Goal: Task Accomplishment & Management: Use online tool/utility

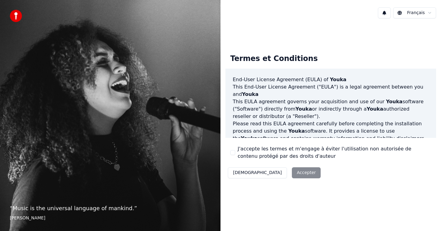
click at [260, 156] on label "J'accepte les termes et m'engage à éviter l'utilisation non autorisée de conten…" at bounding box center [334, 152] width 193 height 15
click at [235, 155] on button "J'accepte les termes et m'engage à éviter l'utilisation non autorisée de conten…" at bounding box center [232, 152] width 5 height 5
click at [292, 172] on button "Accepter" at bounding box center [306, 172] width 29 height 11
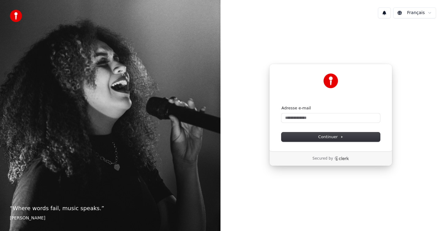
click at [310, 124] on form "Adresse e-mail Continuer" at bounding box center [330, 123] width 99 height 36
click at [310, 121] on input "Adresse e-mail" at bounding box center [330, 117] width 99 height 9
type input "*"
click at [281, 105] on button "submit" at bounding box center [281, 105] width 0 height 0
type input "**********"
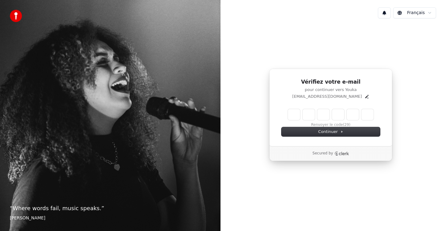
click at [297, 112] on input "Enter verification code" at bounding box center [331, 114] width 86 height 11
paste input "******"
type input "******"
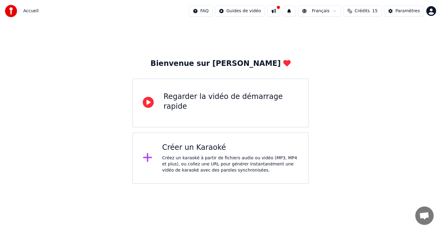
click at [208, 159] on div "Créez un karaoké à partir de fichiers audio ou vidéo (MP3, MP4 et plus), ou col…" at bounding box center [230, 164] width 136 height 18
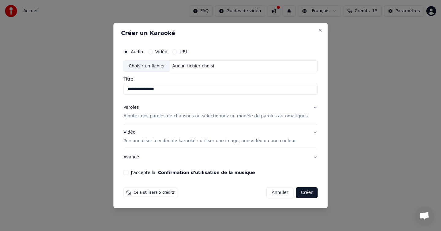
click at [162, 66] on div "Choisir un fichier" at bounding box center [147, 66] width 46 height 11
click at [201, 110] on div "Paroles Ajoutez des paroles de chansons ou sélectionnez un modèle de paroles au…" at bounding box center [215, 111] width 184 height 15
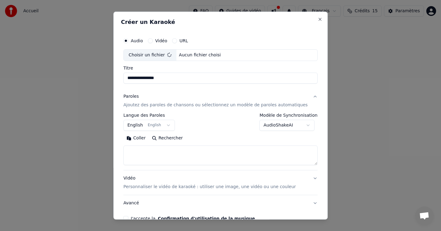
click at [142, 125] on button "English English" at bounding box center [148, 125] width 51 height 11
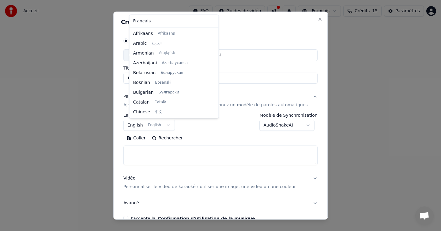
click at [168, 125] on body "**********" at bounding box center [220, 92] width 441 height 184
type input "**********"
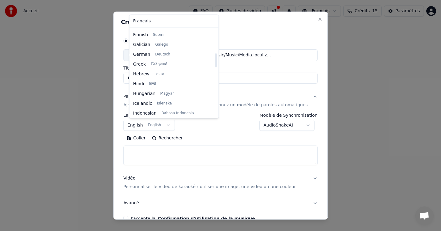
scroll to position [0, 0]
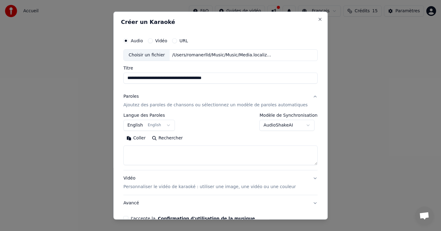
click at [242, 145] on body "**********" at bounding box center [220, 92] width 441 height 184
click at [151, 158] on textarea at bounding box center [220, 155] width 194 height 20
paste textarea "**********"
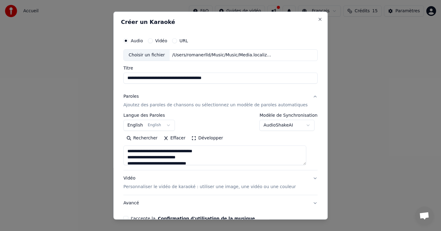
click at [191, 151] on textarea "**********" at bounding box center [214, 155] width 183 height 20
drag, startPoint x: 204, startPoint y: 162, endPoint x: 122, endPoint y: 116, distance: 93.7
click at [122, 116] on div "**********" at bounding box center [220, 116] width 214 height 208
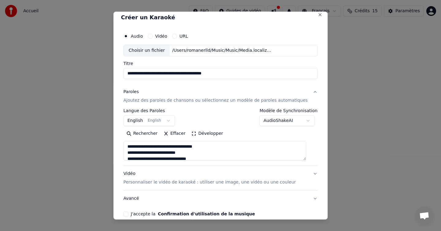
drag, startPoint x: 207, startPoint y: 154, endPoint x: 136, endPoint y: 119, distance: 79.5
click at [136, 119] on div "**********" at bounding box center [220, 134] width 194 height 52
click at [186, 151] on textarea "**********" at bounding box center [214, 151] width 183 height 20
paste textarea "**********"
click at [158, 157] on textarea at bounding box center [214, 151] width 183 height 20
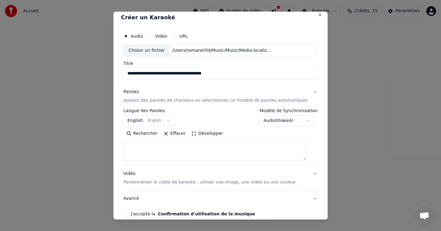
paste textarea "**********"
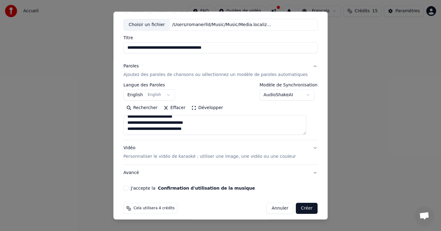
scroll to position [31, 0]
type textarea "**********"
click at [128, 187] on button "J'accepte la Confirmation d'utilisation de la musique" at bounding box center [125, 187] width 5 height 5
click at [197, 152] on div "Vidéo Personnaliser le vidéo de karaoké : utiliser une image, une vidéo ou une …" at bounding box center [209, 151] width 172 height 15
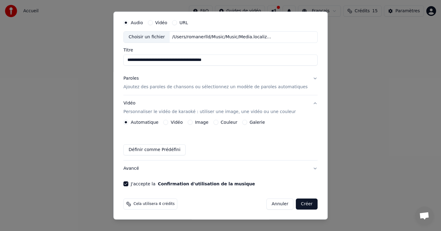
scroll to position [0, 0]
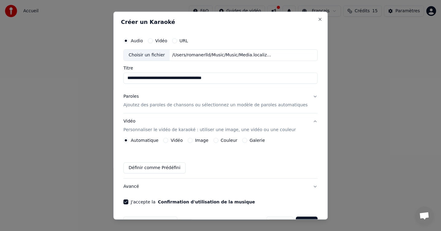
click at [171, 105] on p "Ajoutez des paroles de chansons ou sélectionnez un modèle de paroles automatiqu…" at bounding box center [215, 105] width 184 height 6
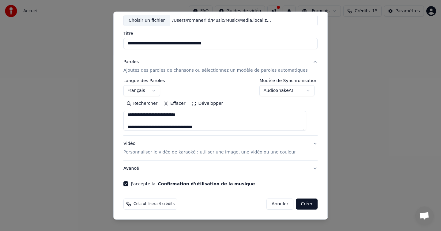
scroll to position [117, 0]
click at [304, 94] on body "**********" at bounding box center [220, 92] width 441 height 184
click at [305, 89] on body "**********" at bounding box center [220, 92] width 441 height 184
click at [299, 203] on button "Créer" at bounding box center [306, 203] width 21 height 11
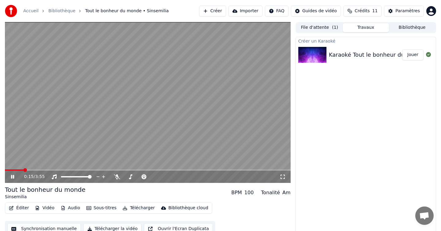
click at [84, 97] on video at bounding box center [148, 102] width 286 height 161
click at [5, 171] on span at bounding box center [7, 170] width 4 height 4
click at [10, 177] on icon at bounding box center [17, 176] width 14 height 5
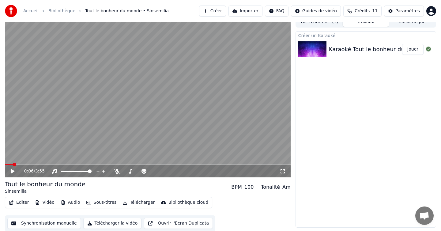
click at [69, 224] on button "Synchronisation manuelle" at bounding box center [43, 223] width 73 height 11
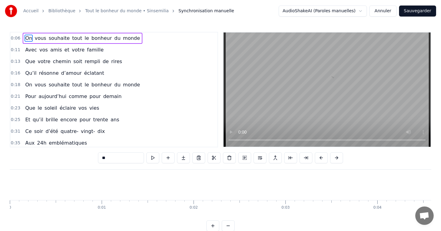
scroll to position [0, 533]
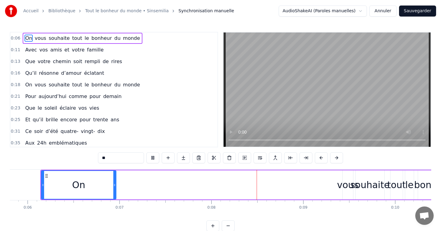
drag, startPoint x: 102, startPoint y: 185, endPoint x: 119, endPoint y: 183, distance: 16.9
click at [119, 183] on div "On vous souhaite tout le bonheur du monde" at bounding box center [275, 185] width 470 height 30
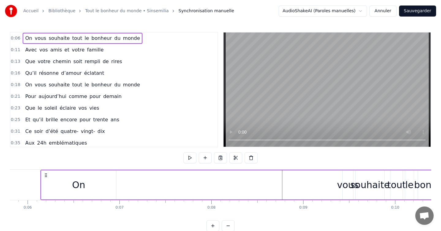
drag, startPoint x: 97, startPoint y: 182, endPoint x: 135, endPoint y: 182, distance: 38.0
click at [135, 182] on div "On vous souhaite tout le bonheur du monde" at bounding box center [275, 185] width 470 height 30
click at [115, 183] on div "On" at bounding box center [78, 184] width 75 height 29
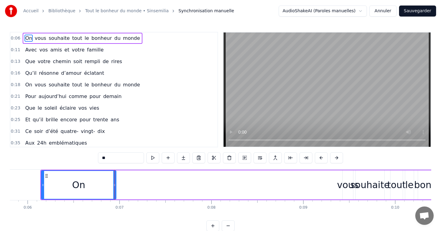
click at [116, 183] on div "On vous souhaite tout le bonheur du monde" at bounding box center [275, 185] width 470 height 30
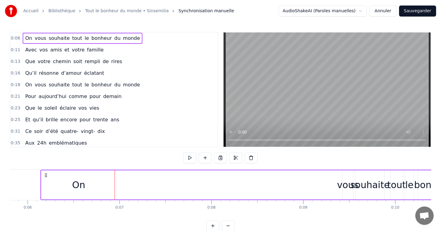
click at [110, 183] on div "On" at bounding box center [78, 184] width 75 height 29
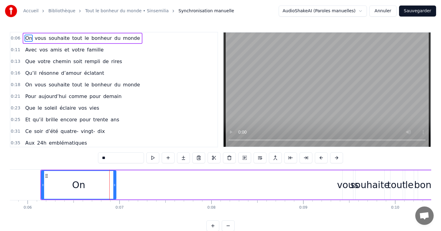
click at [116, 183] on div "On" at bounding box center [78, 184] width 75 height 29
click at [198, 184] on div "On vous souhaite tout le bonheur du monde" at bounding box center [275, 185] width 470 height 30
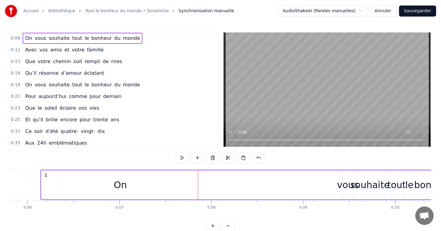
drag, startPoint x: 41, startPoint y: 185, endPoint x: 166, endPoint y: 182, distance: 124.6
click at [166, 182] on div "On" at bounding box center [120, 184] width 159 height 29
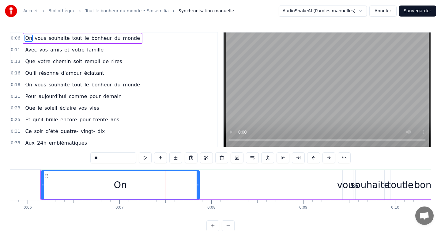
click at [16, 39] on span "0:06" at bounding box center [15, 38] width 9 height 6
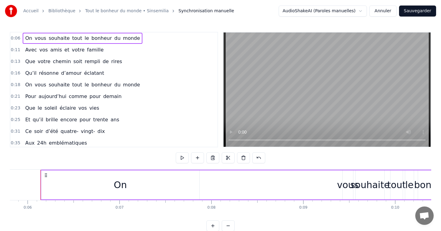
click at [119, 190] on div "On" at bounding box center [120, 185] width 13 height 14
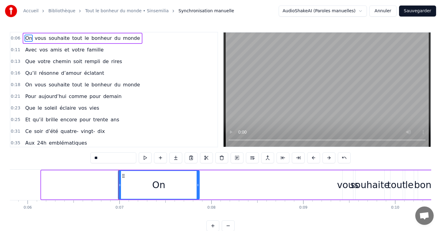
drag, startPoint x: 43, startPoint y: 183, endPoint x: 120, endPoint y: 179, distance: 77.0
click at [120, 179] on div at bounding box center [119, 185] width 2 height 28
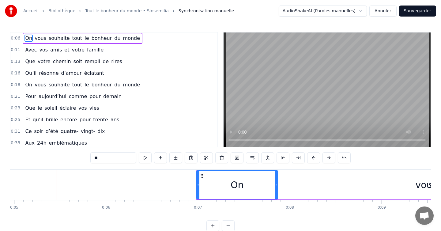
scroll to position [0, 470]
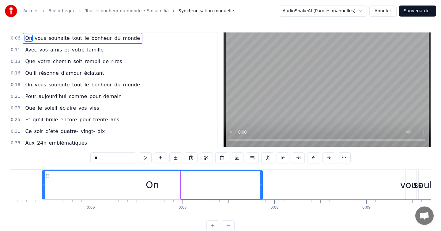
drag, startPoint x: 181, startPoint y: 183, endPoint x: 61, endPoint y: 181, distance: 120.0
click at [42, 182] on div "On" at bounding box center [152, 184] width 221 height 29
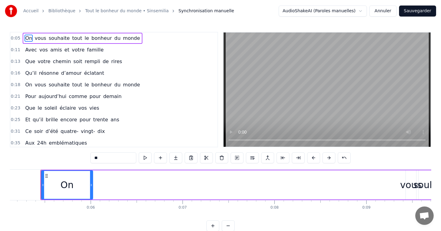
drag, startPoint x: 262, startPoint y: 182, endPoint x: 92, endPoint y: 184, distance: 169.6
click at [92, 184] on icon at bounding box center [91, 184] width 2 height 5
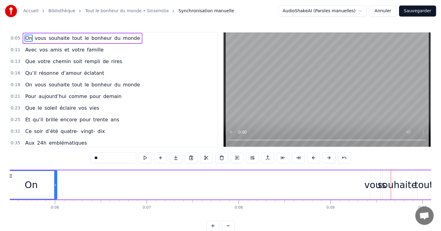
scroll to position [0, 474]
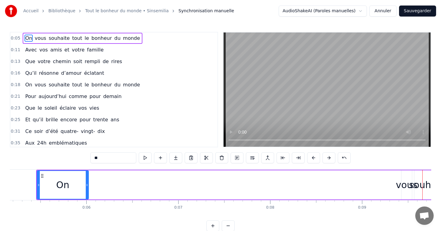
drag, startPoint x: 57, startPoint y: 184, endPoint x: 117, endPoint y: 184, distance: 59.7
click at [117, 184] on div "On vous souhaite tout le bonheur du monde" at bounding box center [302, 185] width 533 height 30
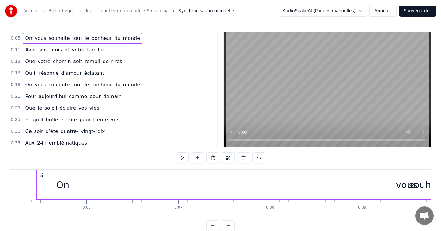
click at [84, 184] on div "On" at bounding box center [62, 184] width 51 height 29
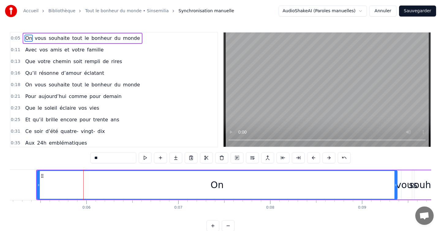
drag, startPoint x: 88, startPoint y: 184, endPoint x: 396, endPoint y: 187, distance: 308.6
click at [396, 187] on icon at bounding box center [395, 184] width 2 height 5
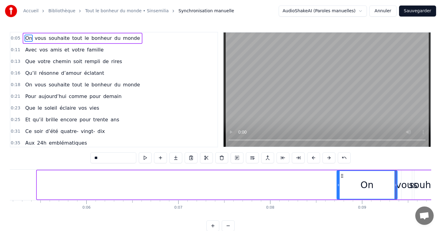
drag, startPoint x: 39, startPoint y: 185, endPoint x: 339, endPoint y: 200, distance: 300.3
click at [339, 200] on div "On vous souhaite tout le bonheur du monde" at bounding box center [302, 185] width 533 height 30
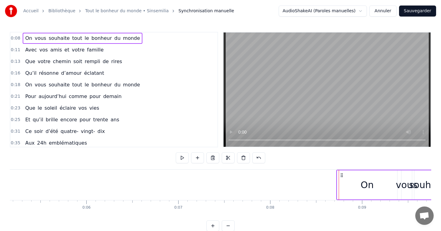
click at [345, 187] on div "On" at bounding box center [367, 184] width 60 height 29
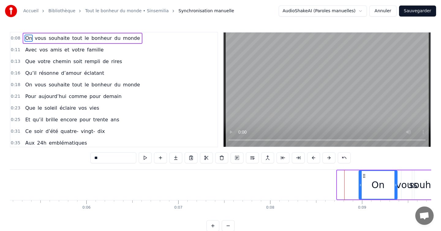
drag, startPoint x: 338, startPoint y: 187, endPoint x: 361, endPoint y: 188, distance: 23.0
click at [361, 188] on div at bounding box center [360, 185] width 2 height 28
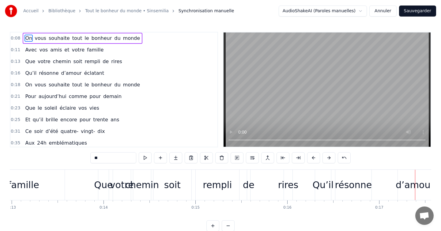
scroll to position [0, 1185]
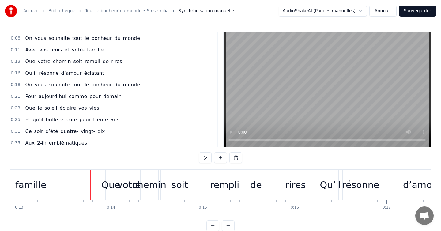
click at [110, 183] on div "Que" at bounding box center [110, 185] width 19 height 14
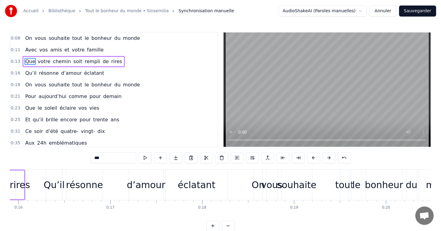
scroll to position [0, 1462]
click at [257, 186] on div "On" at bounding box center [256, 185] width 13 height 14
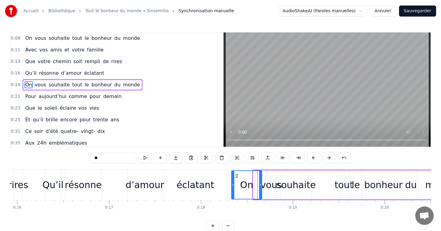
drag, startPoint x: 254, startPoint y: 186, endPoint x: 232, endPoint y: 186, distance: 21.7
click at [232, 186] on icon at bounding box center [233, 184] width 2 height 5
drag, startPoint x: 260, startPoint y: 185, endPoint x: 250, endPoint y: 185, distance: 10.1
click at [250, 185] on icon at bounding box center [250, 184] width 2 height 5
click at [266, 185] on div "vous" at bounding box center [271, 185] width 22 height 14
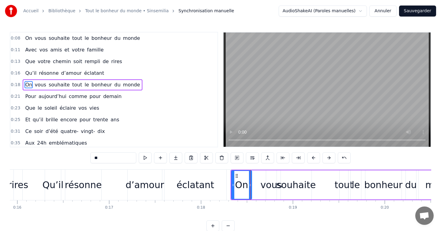
type input "****"
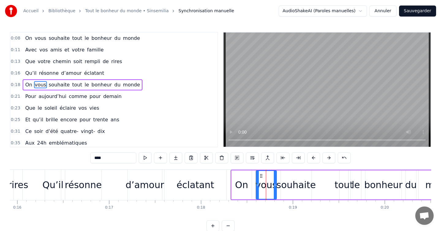
drag, startPoint x: 266, startPoint y: 185, endPoint x: 256, endPoint y: 185, distance: 10.1
click at [256, 185] on icon at bounding box center [257, 184] width 2 height 5
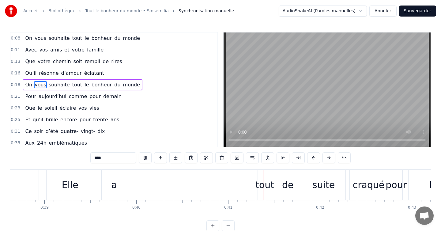
scroll to position [0, 3703]
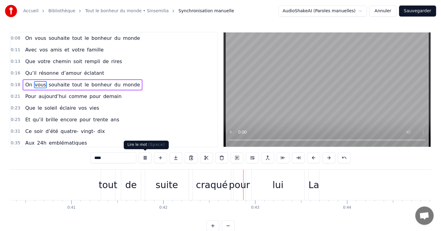
click at [145, 158] on button at bounding box center [145, 157] width 13 height 11
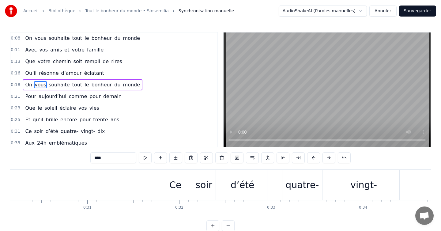
scroll to position [0, 2767]
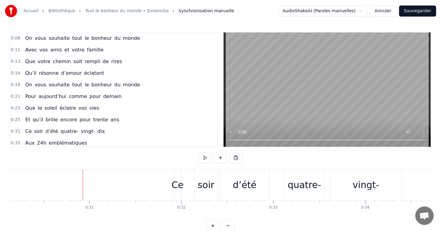
click at [179, 181] on div "Ce" at bounding box center [177, 185] width 12 height 14
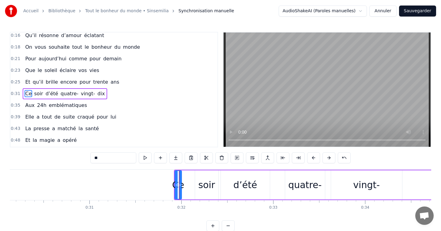
scroll to position [42, 0]
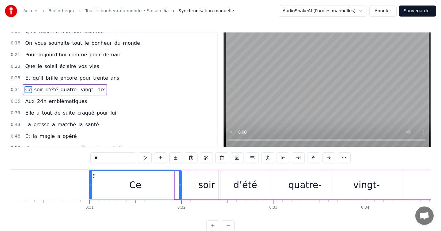
drag, startPoint x: 176, startPoint y: 182, endPoint x: 90, endPoint y: 183, distance: 85.7
click at [90, 183] on icon at bounding box center [90, 184] width 2 height 5
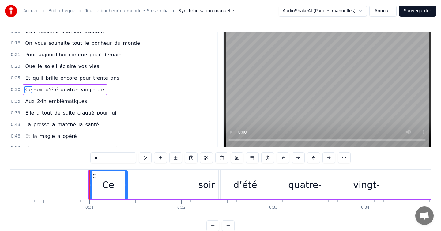
drag, startPoint x: 180, startPoint y: 185, endPoint x: 126, endPoint y: 185, distance: 54.2
click at [126, 185] on icon at bounding box center [126, 184] width 2 height 5
click at [203, 184] on div "soir" at bounding box center [206, 185] width 17 height 14
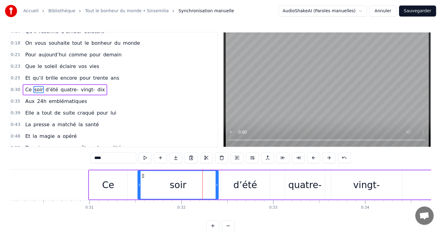
drag, startPoint x: 197, startPoint y: 185, endPoint x: 137, endPoint y: 185, distance: 60.0
click at [138, 185] on icon at bounding box center [139, 184] width 2 height 5
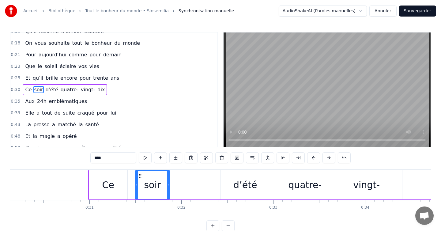
drag, startPoint x: 216, startPoint y: 183, endPoint x: 168, endPoint y: 184, distance: 48.4
click at [168, 184] on icon at bounding box center [168, 184] width 2 height 5
click at [226, 182] on div "d’été" at bounding box center [245, 184] width 49 height 29
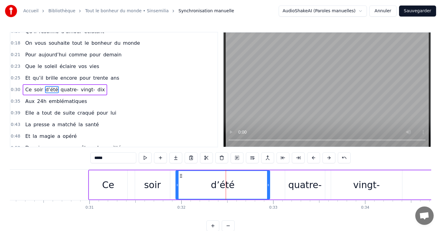
drag, startPoint x: 221, startPoint y: 185, endPoint x: 174, endPoint y: 184, distance: 47.4
click at [176, 184] on icon at bounding box center [177, 184] width 2 height 5
drag, startPoint x: 270, startPoint y: 185, endPoint x: 258, endPoint y: 188, distance: 12.2
click at [258, 188] on div "d’été" at bounding box center [221, 184] width 97 height 29
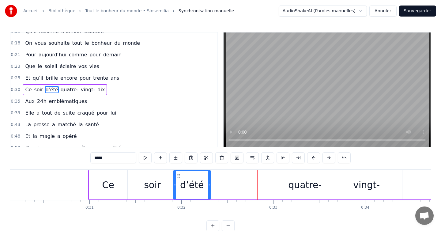
drag, startPoint x: 268, startPoint y: 184, endPoint x: 203, endPoint y: 185, distance: 65.2
click at [208, 185] on icon at bounding box center [209, 184] width 2 height 5
click at [303, 181] on div "quatre-" at bounding box center [304, 185] width 33 height 14
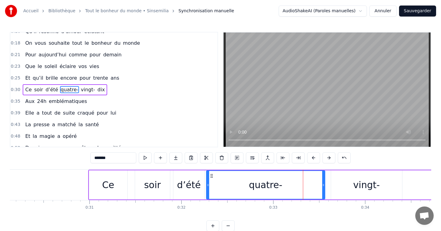
drag, startPoint x: 286, startPoint y: 186, endPoint x: 205, endPoint y: 186, distance: 80.8
click at [207, 186] on icon at bounding box center [208, 184] width 2 height 5
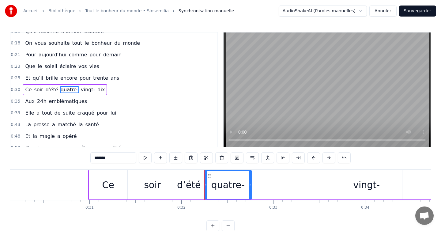
drag, startPoint x: 322, startPoint y: 187, endPoint x: 247, endPoint y: 187, distance: 75.6
click at [249, 187] on div at bounding box center [250, 185] width 2 height 28
click at [370, 173] on div "vingt-" at bounding box center [366, 184] width 71 height 29
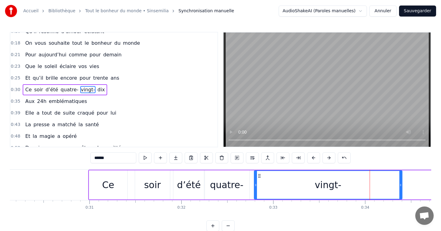
drag, startPoint x: 331, startPoint y: 184, endPoint x: 255, endPoint y: 184, distance: 76.8
click at [255, 184] on icon at bounding box center [255, 184] width 2 height 5
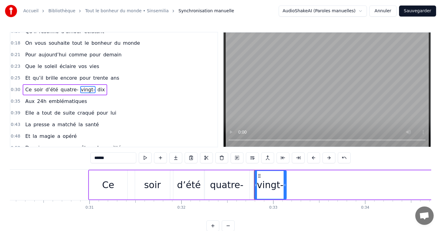
drag, startPoint x: 401, startPoint y: 186, endPoint x: 283, endPoint y: 189, distance: 117.9
click at [283, 189] on div at bounding box center [284, 185] width 2 height 28
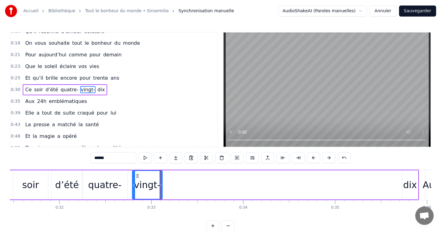
scroll to position [0, 2949]
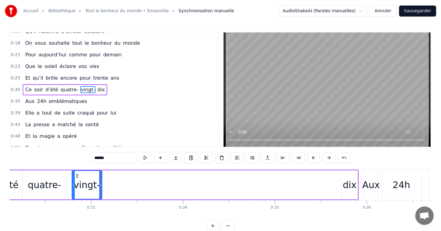
click at [355, 181] on div "dix" at bounding box center [350, 185] width 14 height 14
type input "***"
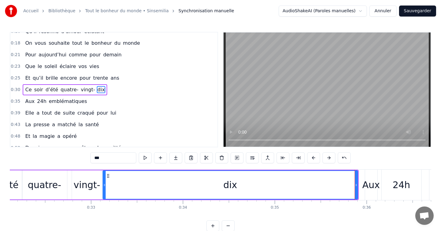
drag, startPoint x: 343, startPoint y: 183, endPoint x: 104, endPoint y: 185, distance: 238.8
click at [104, 185] on icon at bounding box center [104, 184] width 2 height 5
drag, startPoint x: 357, startPoint y: 184, endPoint x: 183, endPoint y: 189, distance: 173.9
click at [183, 189] on div "dix" at bounding box center [230, 184] width 255 height 29
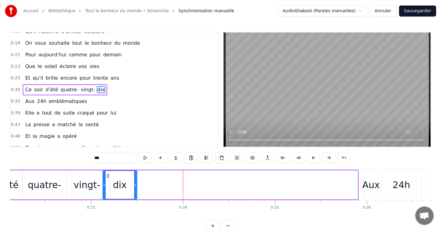
drag, startPoint x: 357, startPoint y: 182, endPoint x: 136, endPoint y: 199, distance: 221.3
click at [136, 199] on div "Ce soir d’été quatre- vingt- dix" at bounding box center [132, 185] width 452 height 30
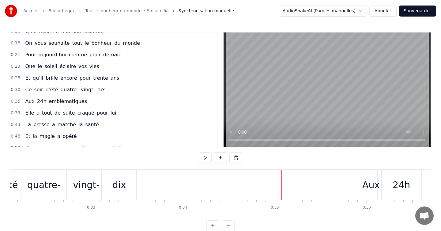
click at [373, 185] on div "Aux" at bounding box center [370, 185] width 17 height 14
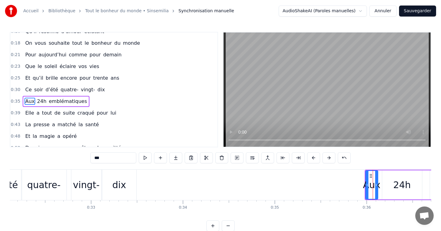
scroll to position [53, 0]
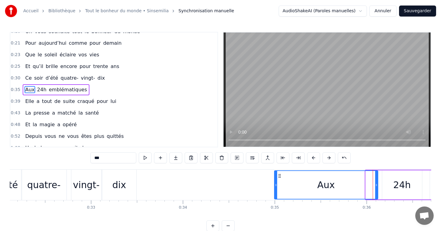
drag, startPoint x: 366, startPoint y: 185, endPoint x: 274, endPoint y: 184, distance: 92.4
click at [275, 184] on icon at bounding box center [276, 184] width 2 height 5
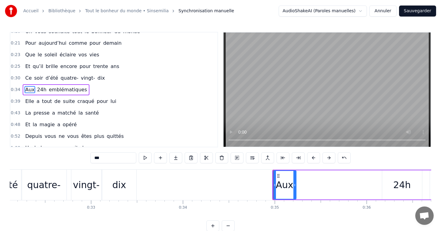
drag, startPoint x: 376, startPoint y: 182, endPoint x: 294, endPoint y: 183, distance: 81.7
click at [294, 183] on icon at bounding box center [294, 184] width 2 height 5
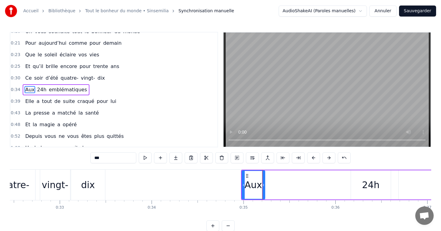
scroll to position [0, 3022]
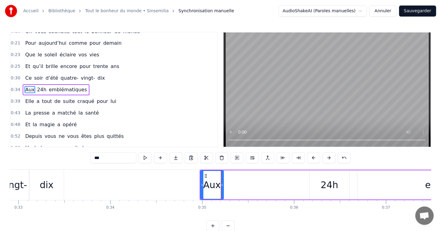
click at [328, 185] on div "24h" at bounding box center [328, 185] width 17 height 14
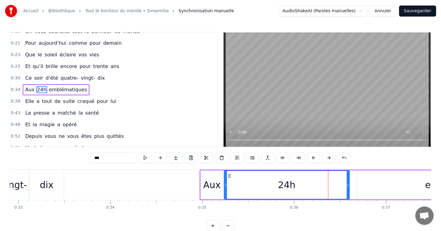
drag, startPoint x: 311, startPoint y: 185, endPoint x: 224, endPoint y: 185, distance: 86.3
click at [224, 185] on icon at bounding box center [225, 184] width 2 height 5
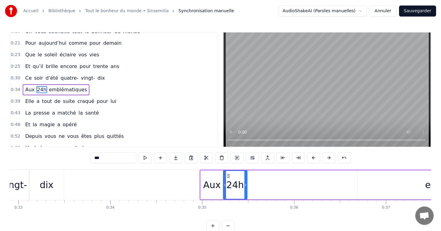
drag, startPoint x: 348, startPoint y: 185, endPoint x: 245, endPoint y: 185, distance: 103.2
click at [245, 185] on icon at bounding box center [245, 184] width 2 height 5
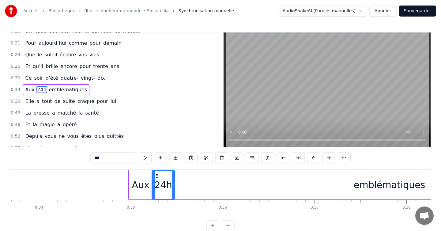
scroll to position [0, 3100]
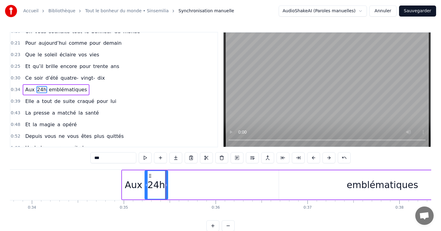
click at [369, 189] on div "emblématiques" at bounding box center [381, 185] width 71 height 14
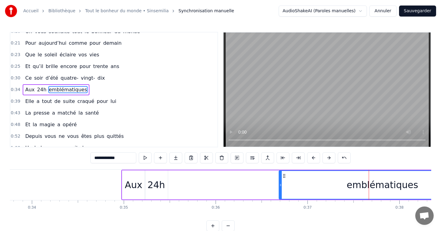
click at [279, 186] on div "emblématiques" at bounding box center [383, 184] width 208 height 29
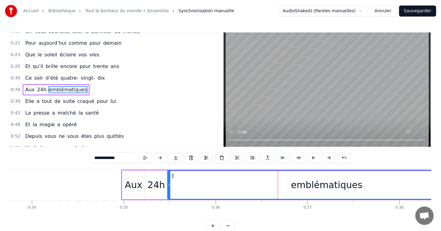
drag, startPoint x: 279, startPoint y: 186, endPoint x: 167, endPoint y: 184, distance: 111.4
click at [168, 184] on icon at bounding box center [169, 184] width 2 height 5
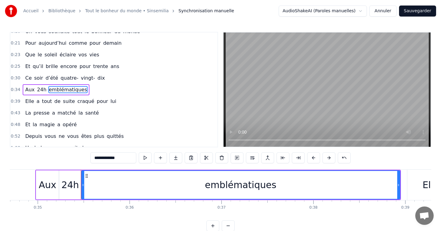
scroll to position [0, 3190]
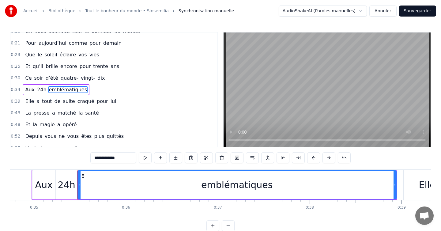
click at [396, 191] on div "emblématiques" at bounding box center [236, 184] width 319 height 29
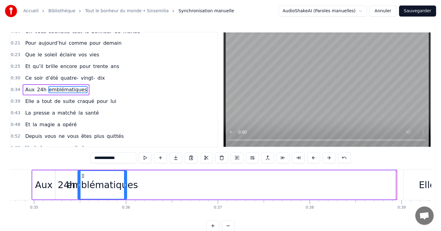
drag, startPoint x: 395, startPoint y: 189, endPoint x: 125, endPoint y: 203, distance: 269.4
click at [125, 203] on div "On vous souhaite tout le bonheur du monde Avec vos amis et votre famille Que vo…" at bounding box center [220, 192] width 421 height 46
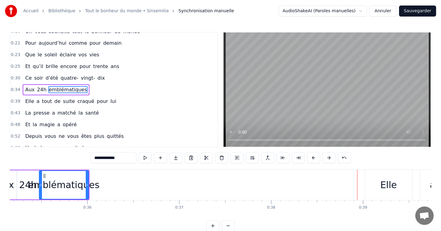
scroll to position [0, 3229]
click at [377, 187] on div "Elle" at bounding box center [387, 185] width 47 height 30
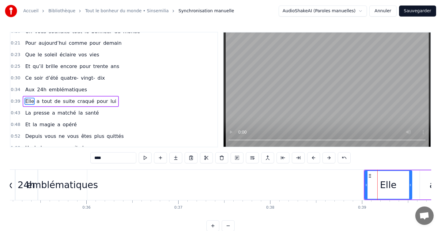
scroll to position [65, 0]
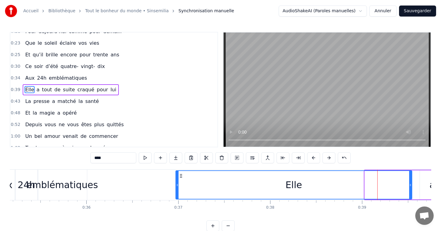
drag, startPoint x: 367, startPoint y: 187, endPoint x: 178, endPoint y: 185, distance: 188.9
click at [178, 185] on div at bounding box center [177, 185] width 2 height 28
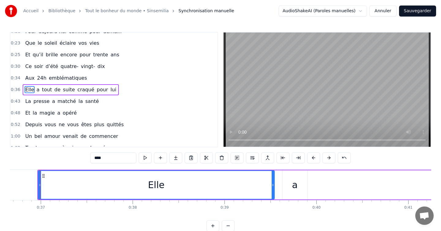
scroll to position [0, 3366]
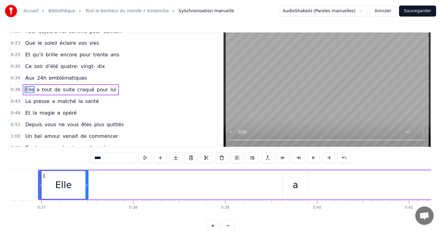
drag, startPoint x: 274, startPoint y: 182, endPoint x: 85, endPoint y: 185, distance: 188.9
click at [85, 185] on div at bounding box center [86, 185] width 2 height 28
click at [293, 179] on div "a" at bounding box center [295, 185] width 6 height 14
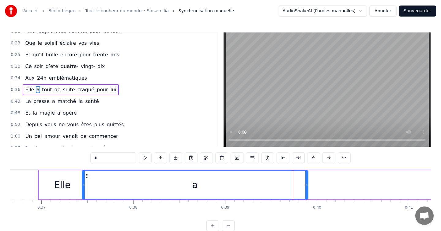
drag, startPoint x: 284, startPoint y: 181, endPoint x: 83, endPoint y: 181, distance: 200.8
click at [83, 181] on div at bounding box center [83, 185] width 2 height 28
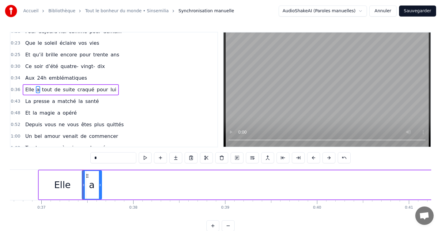
drag, startPoint x: 305, startPoint y: 185, endPoint x: 99, endPoint y: 193, distance: 206.5
click at [99, 193] on div at bounding box center [100, 185] width 2 height 28
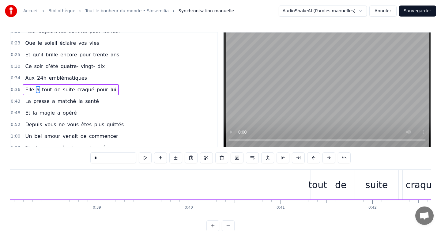
scroll to position [0, 3571]
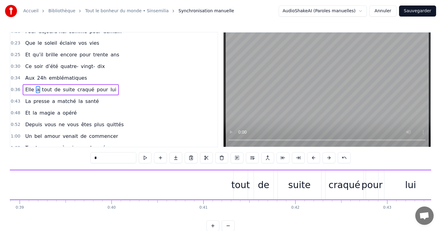
click at [239, 186] on div "tout" at bounding box center [240, 185] width 19 height 14
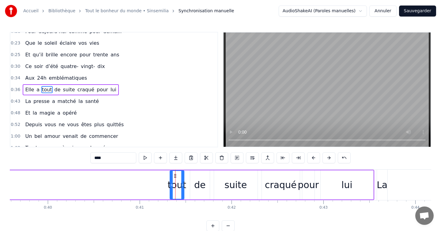
scroll to position [0, 3688]
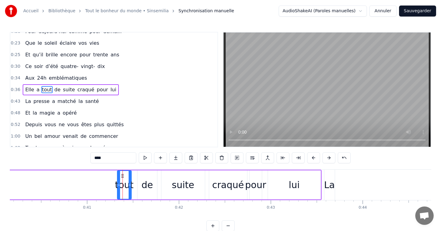
click at [308, 191] on div "lui" at bounding box center [294, 184] width 53 height 29
type input "***"
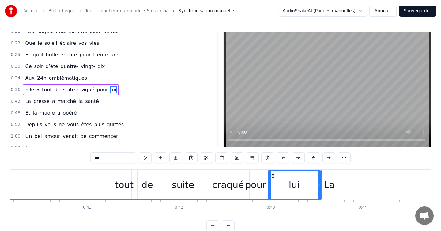
click at [321, 173] on div "Elle a tout de suite craqué pour lui" at bounding box center [18, 185] width 605 height 30
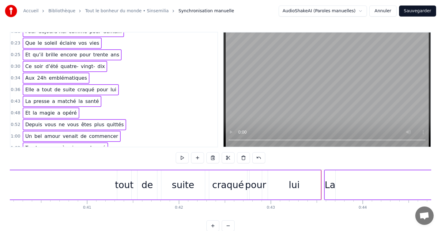
click at [299, 187] on div "lui" at bounding box center [294, 184] width 53 height 29
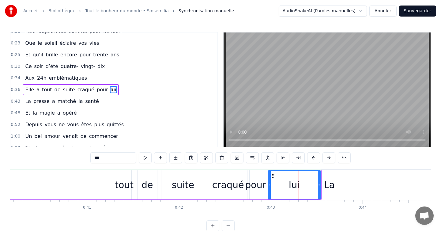
click at [88, 86] on span "craqué" at bounding box center [86, 89] width 18 height 7
type input "******"
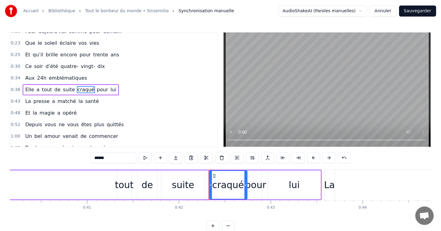
click at [92, 84] on div "Elle a tout de suite craqué pour lui" at bounding box center [71, 89] width 96 height 11
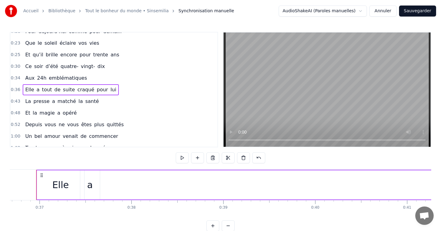
scroll to position [0, 3363]
click at [110, 90] on div "Elle a tout de suite craqué pour lui" at bounding box center [71, 89] width 96 height 11
click at [17, 102] on span "0:43" at bounding box center [15, 101] width 9 height 6
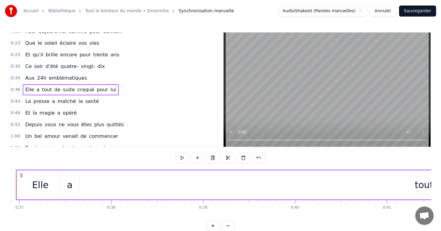
click at [17, 102] on span "0:43" at bounding box center [15, 101] width 9 height 6
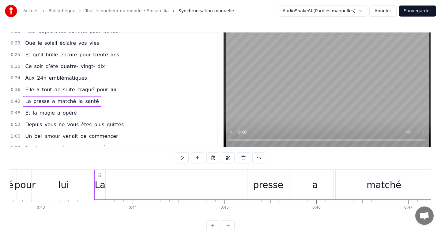
scroll to position [0, 3905]
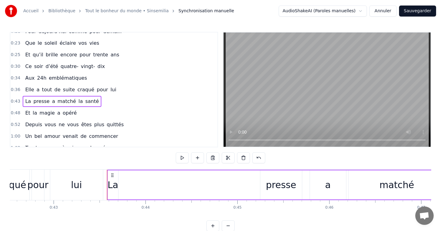
click at [81, 177] on div "lui" at bounding box center [76, 185] width 53 height 30
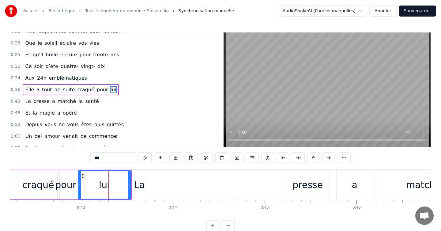
scroll to position [0, 3874]
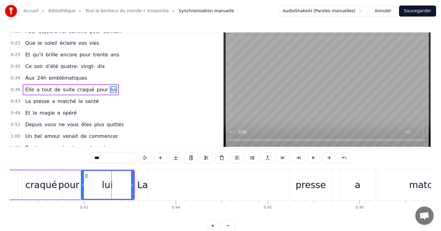
click at [73, 169] on div "0:08 On vous souhaite tout le bonheur du monde 0:11 Avec vos amis et votre fami…" at bounding box center [220, 131] width 421 height 199
click at [315, 158] on button at bounding box center [313, 157] width 13 height 11
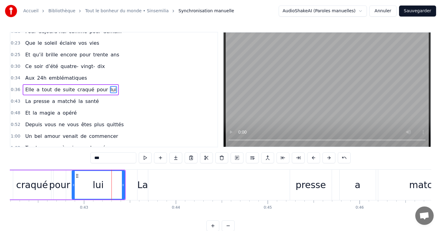
click at [315, 158] on button at bounding box center [313, 157] width 13 height 11
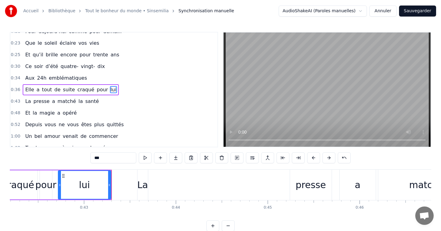
click at [315, 158] on button at bounding box center [313, 157] width 13 height 11
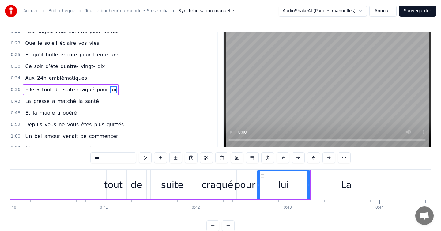
scroll to position [0, 3667]
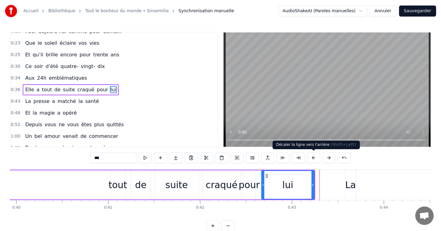
click at [315, 160] on button at bounding box center [313, 157] width 13 height 11
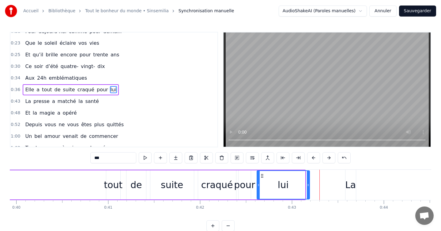
click at [315, 160] on button at bounding box center [313, 157] width 13 height 11
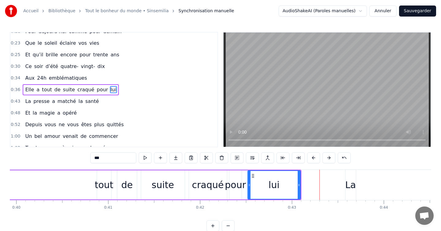
click at [315, 160] on button at bounding box center [313, 157] width 13 height 11
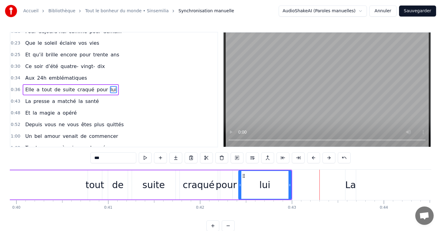
click at [315, 160] on button at bounding box center [313, 157] width 13 height 11
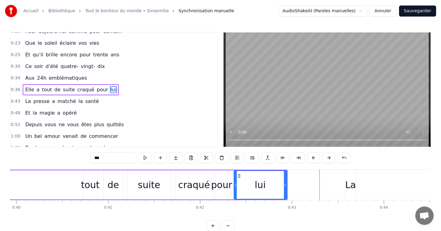
click at [315, 160] on button at bounding box center [313, 157] width 13 height 11
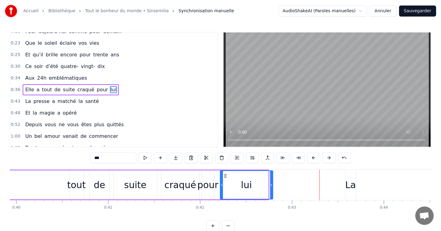
click at [315, 160] on button at bounding box center [313, 157] width 13 height 11
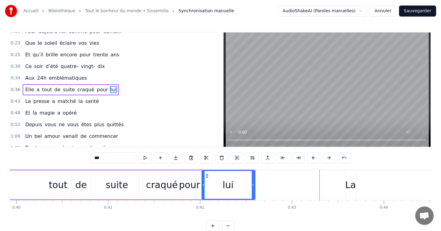
click at [315, 160] on button at bounding box center [313, 157] width 13 height 11
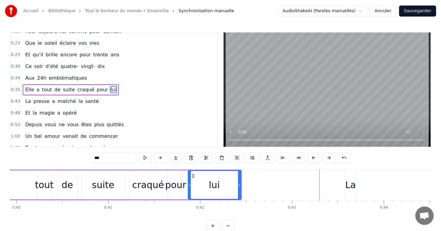
click at [315, 160] on button at bounding box center [313, 157] width 13 height 11
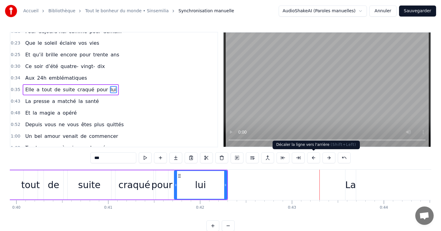
click at [308, 160] on button at bounding box center [313, 157] width 13 height 11
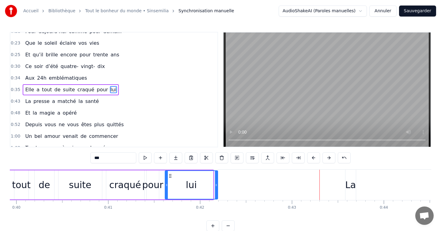
click at [308, 160] on button at bounding box center [313, 157] width 13 height 11
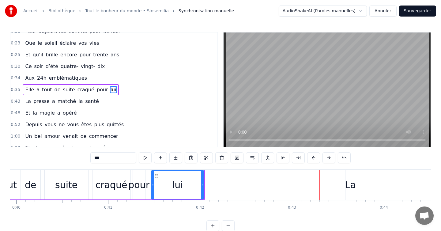
click at [308, 160] on button at bounding box center [313, 157] width 13 height 11
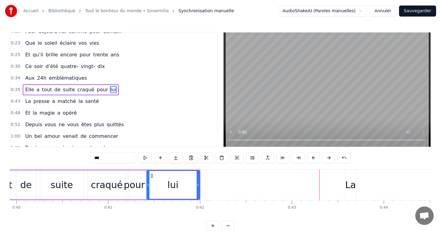
click at [308, 160] on button at bounding box center [313, 157] width 13 height 11
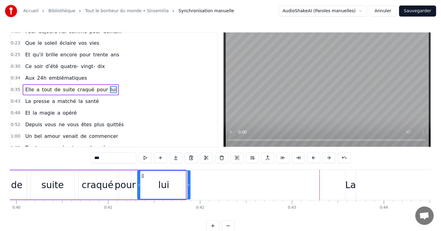
click at [308, 160] on button at bounding box center [313, 157] width 13 height 11
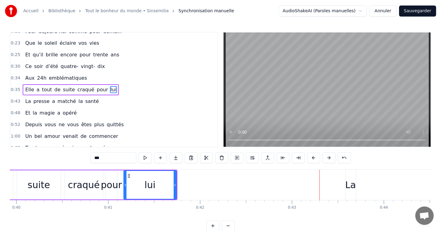
click at [308, 160] on button at bounding box center [313, 157] width 13 height 11
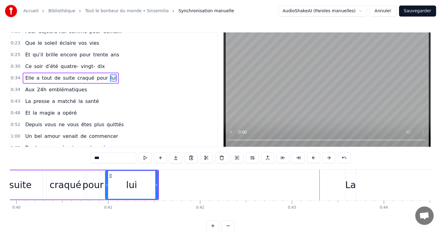
click at [308, 160] on button at bounding box center [313, 157] width 13 height 11
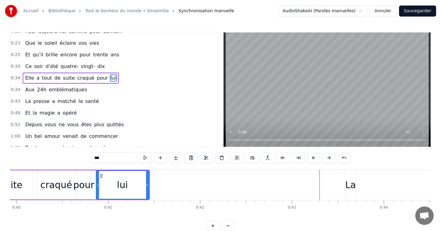
click at [308, 160] on button at bounding box center [313, 157] width 13 height 11
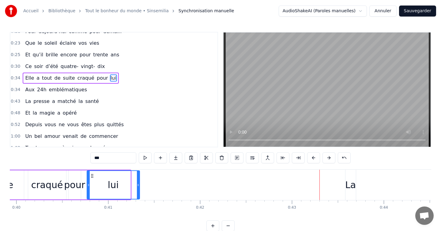
click at [308, 160] on button at bounding box center [313, 157] width 13 height 11
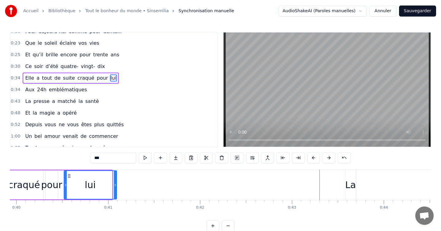
click at [308, 160] on button at bounding box center [313, 157] width 13 height 11
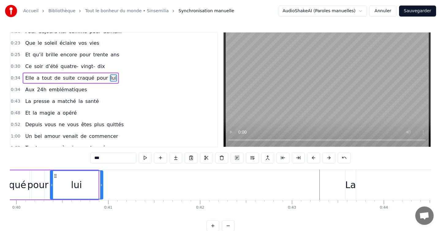
click at [308, 160] on button at bounding box center [313, 157] width 13 height 11
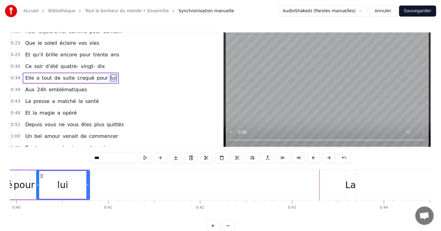
click at [308, 160] on button at bounding box center [313, 157] width 13 height 11
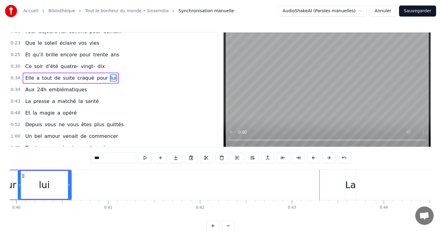
click at [308, 160] on button at bounding box center [313, 157] width 13 height 11
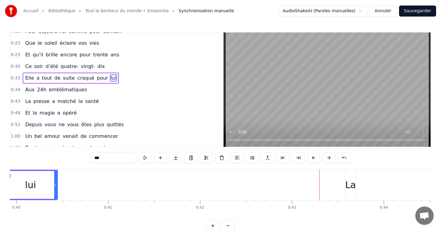
click at [308, 160] on button at bounding box center [313, 157] width 13 height 11
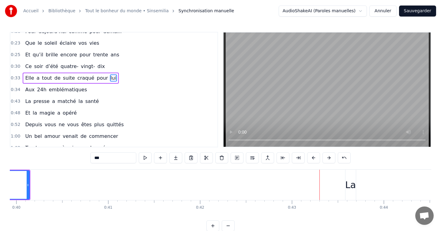
click at [308, 160] on button at bounding box center [313, 157] width 13 height 11
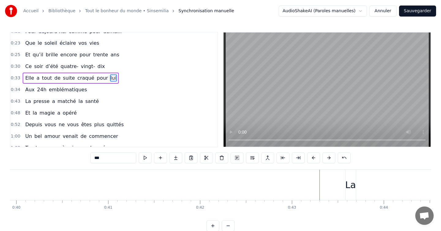
click at [308, 160] on button at bounding box center [313, 157] width 13 height 11
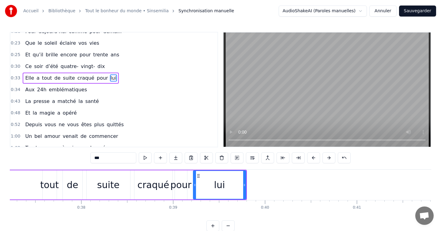
scroll to position [0, 3417]
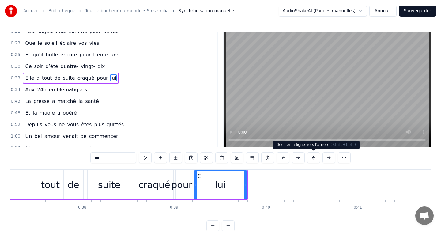
click at [311, 155] on button at bounding box center [313, 157] width 13 height 11
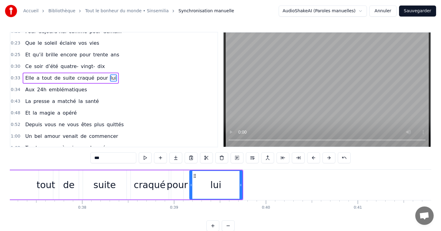
click at [311, 155] on button at bounding box center [313, 157] width 13 height 11
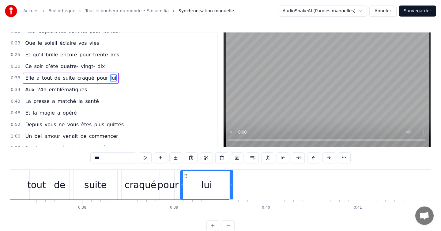
click at [311, 155] on button at bounding box center [313, 157] width 13 height 11
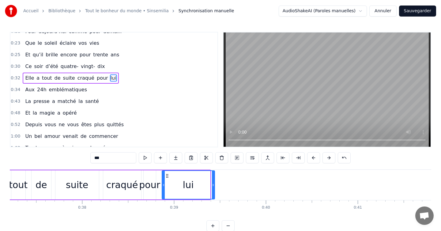
click at [311, 155] on button at bounding box center [313, 157] width 13 height 11
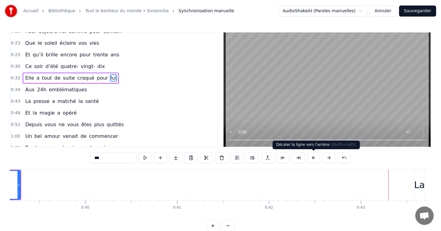
scroll to position [0, 3619]
click at [395, 185] on div "La" at bounding box center [398, 185] width 11 height 14
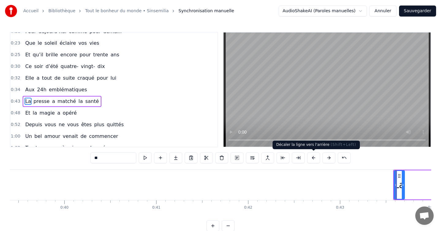
scroll to position [77, 0]
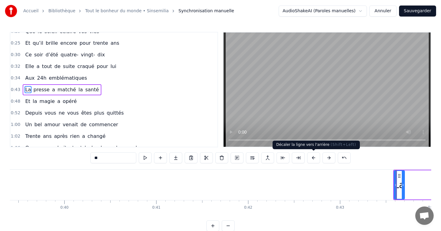
click at [314, 160] on button at bounding box center [313, 157] width 13 height 11
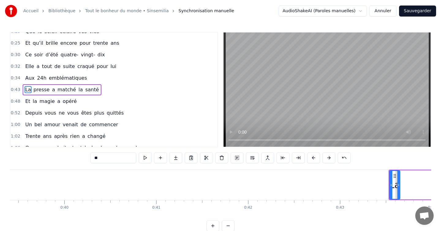
click at [314, 160] on button at bounding box center [313, 157] width 13 height 11
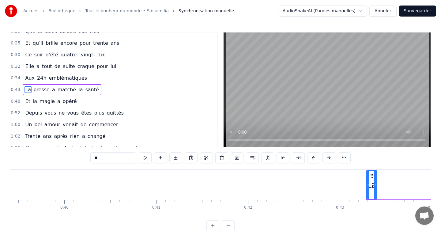
click at [314, 160] on button at bounding box center [313, 157] width 13 height 11
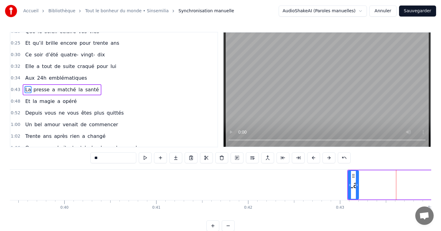
click at [314, 160] on button at bounding box center [313, 157] width 13 height 11
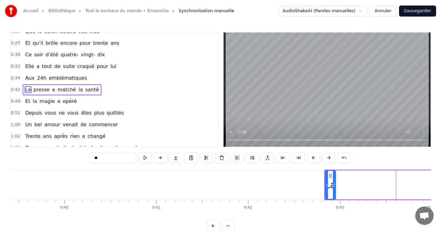
click at [314, 160] on button at bounding box center [313, 157] width 13 height 11
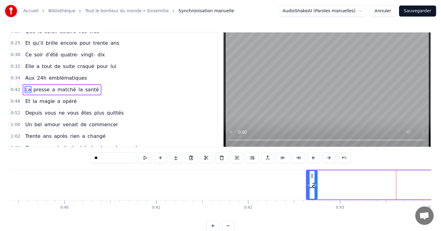
click at [314, 160] on button at bounding box center [313, 157] width 13 height 11
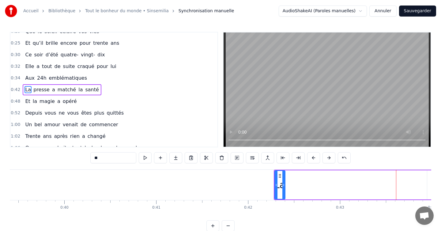
click at [314, 160] on button at bounding box center [313, 157] width 13 height 11
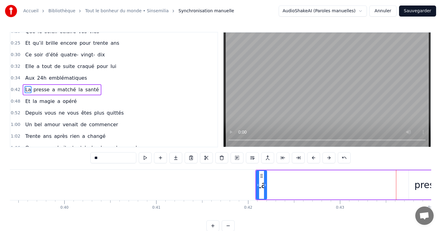
click at [314, 160] on button at bounding box center [313, 157] width 13 height 11
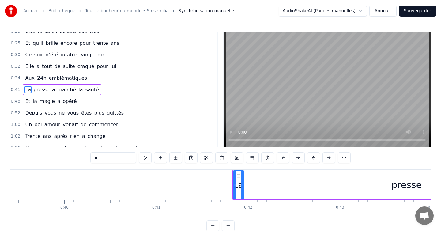
click at [314, 160] on button at bounding box center [313, 157] width 13 height 11
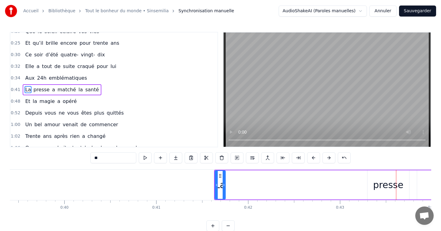
click at [314, 160] on button at bounding box center [313, 157] width 13 height 11
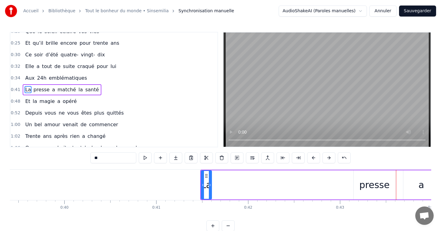
click at [314, 160] on button at bounding box center [313, 157] width 13 height 11
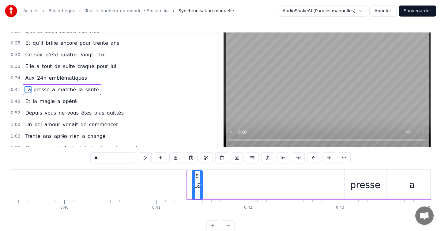
click at [314, 160] on button at bounding box center [313, 157] width 13 height 11
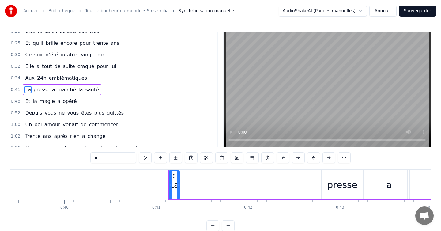
click at [314, 160] on button at bounding box center [313, 157] width 13 height 11
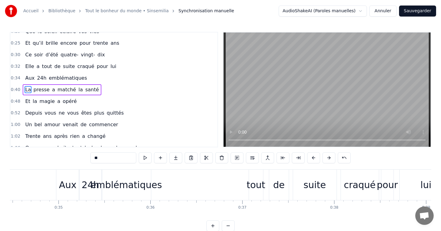
scroll to position [0, 3157]
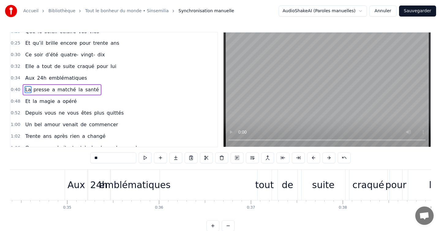
click at [282, 178] on div "de" at bounding box center [288, 185] width 20 height 30
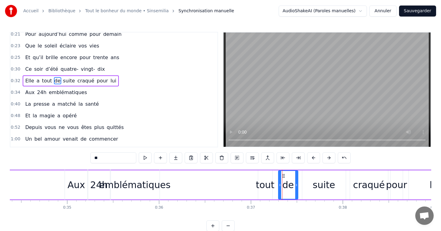
scroll to position [53, 0]
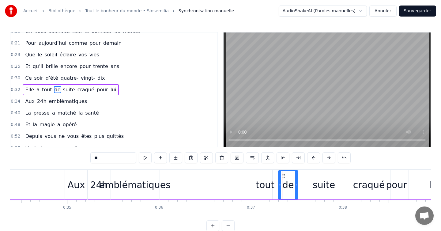
click at [267, 178] on div "tout" at bounding box center [265, 185] width 19 height 14
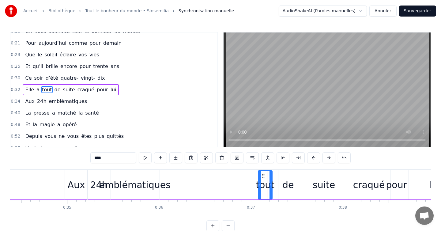
click at [288, 176] on div "de" at bounding box center [288, 184] width 20 height 29
type input "**"
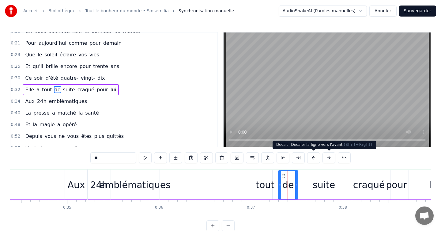
click at [331, 156] on button at bounding box center [328, 157] width 13 height 11
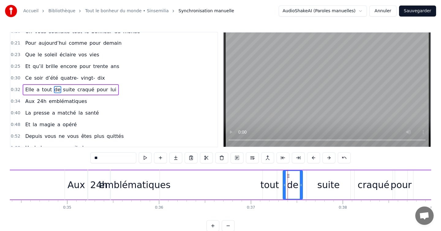
click at [331, 156] on button at bounding box center [328, 157] width 13 height 11
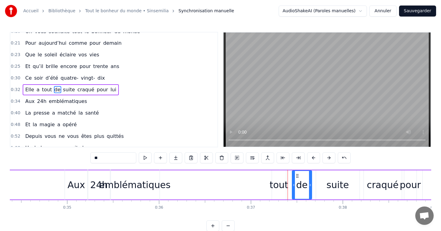
click at [331, 156] on button at bounding box center [328, 157] width 13 height 11
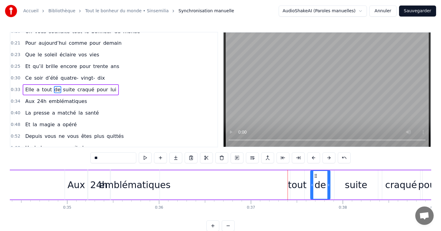
click at [331, 156] on button at bounding box center [328, 157] width 13 height 11
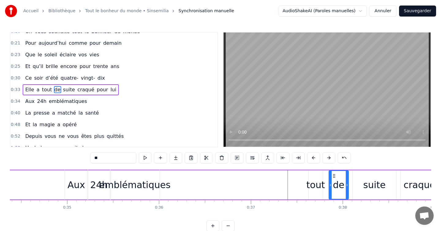
click at [331, 156] on button at bounding box center [328, 157] width 13 height 11
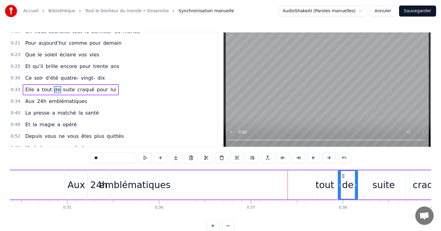
click at [331, 156] on button at bounding box center [328, 157] width 13 height 11
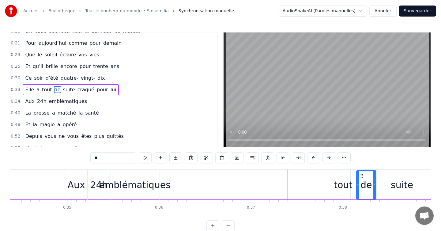
click at [331, 156] on button at bounding box center [328, 157] width 13 height 11
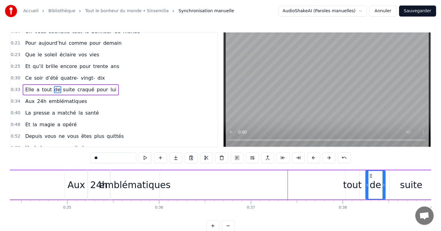
click at [331, 156] on button at bounding box center [328, 157] width 13 height 11
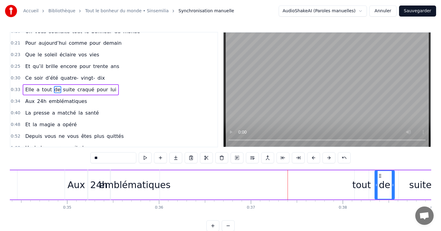
click at [331, 156] on button at bounding box center [328, 157] width 13 height 11
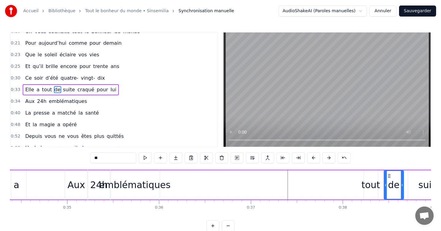
click at [331, 156] on button at bounding box center [328, 157] width 13 height 11
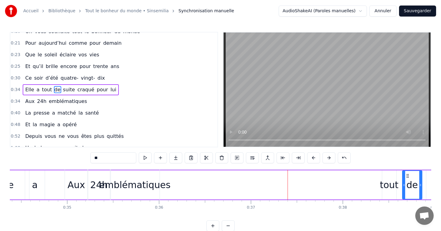
click at [331, 156] on button at bounding box center [328, 157] width 13 height 11
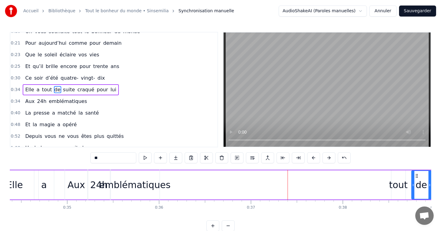
click at [331, 156] on button at bounding box center [328, 157] width 13 height 11
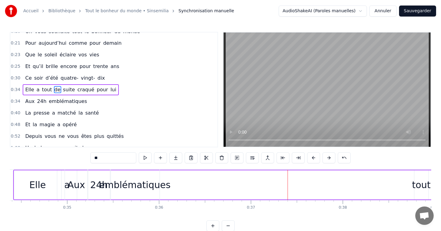
click at [331, 156] on button at bounding box center [328, 157] width 13 height 11
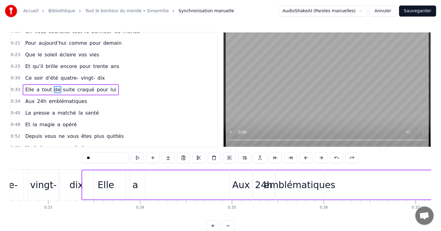
scroll to position [0, 2990]
click at [108, 180] on div "Elle" at bounding box center [108, 185] width 17 height 14
type input "****"
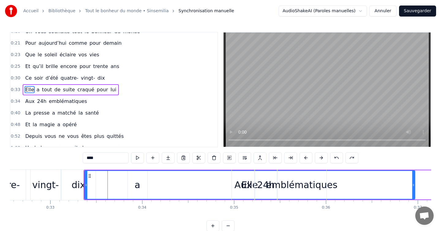
drag, startPoint x: 131, startPoint y: 182, endPoint x: 414, endPoint y: 172, distance: 283.3
click at [414, 172] on div at bounding box center [413, 185] width 2 height 28
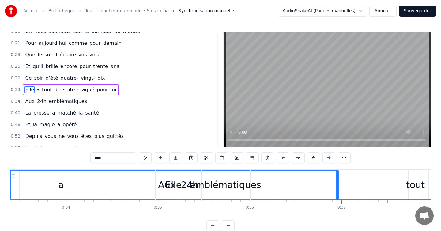
scroll to position [0, 3061]
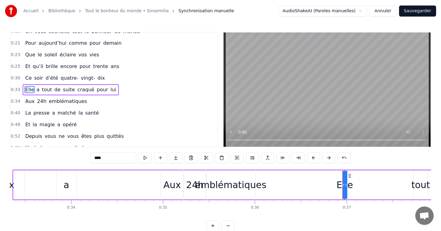
drag, startPoint x: 15, startPoint y: 184, endPoint x: 374, endPoint y: 176, distance: 359.1
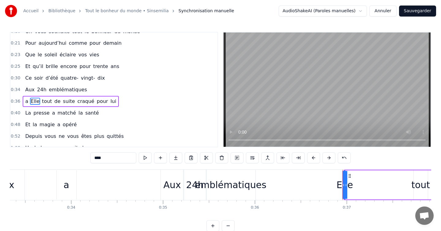
drag, startPoint x: 346, startPoint y: 183, endPoint x: 386, endPoint y: 184, distance: 39.5
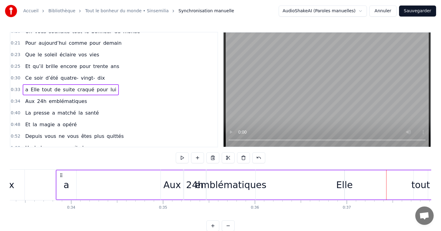
click at [344, 185] on div "Elle" at bounding box center [344, 185] width 17 height 14
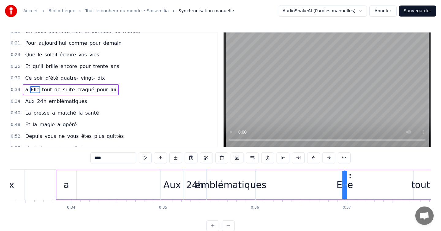
drag, startPoint x: 346, startPoint y: 185, endPoint x: 373, endPoint y: 185, distance: 26.9
click at [373, 185] on div "a Elle tout de suite craqué pour lui" at bounding box center [337, 185] width 562 height 30
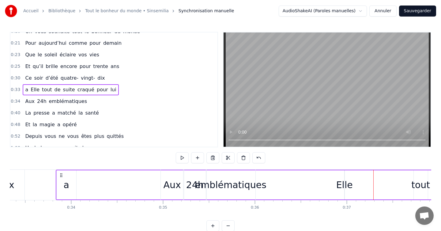
click at [346, 184] on div "Elle" at bounding box center [344, 185] width 17 height 14
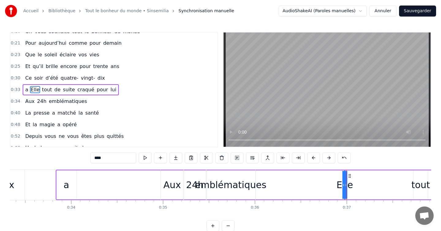
drag, startPoint x: 345, startPoint y: 185, endPoint x: 360, endPoint y: 185, distance: 15.0
click at [360, 185] on div "a Elle tout de suite craqué pour lui" at bounding box center [337, 185] width 562 height 30
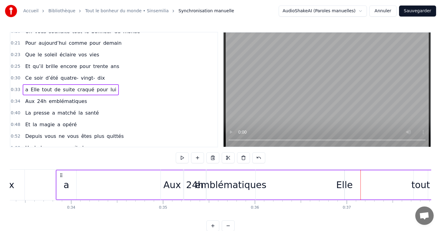
click at [344, 185] on div "Elle" at bounding box center [344, 185] width 17 height 14
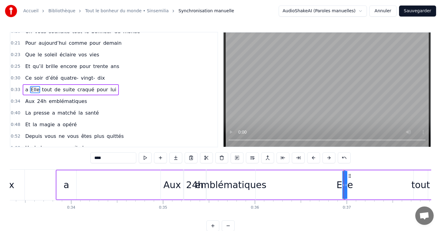
drag, startPoint x: 344, startPoint y: 185, endPoint x: 321, endPoint y: 184, distance: 22.3
click at [321, 184] on div "a Elle tout de suite craqué pour lui" at bounding box center [337, 185] width 562 height 30
click at [340, 180] on div "Elle" at bounding box center [344, 185] width 17 height 14
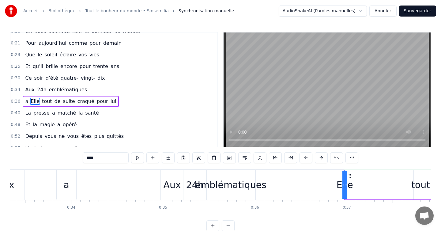
click at [340, 180] on div "Elle" at bounding box center [344, 185] width 17 height 14
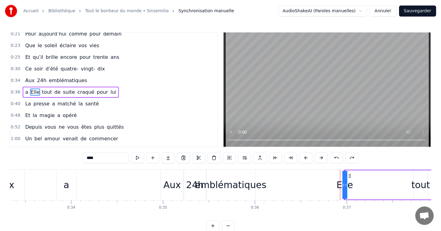
scroll to position [65, 0]
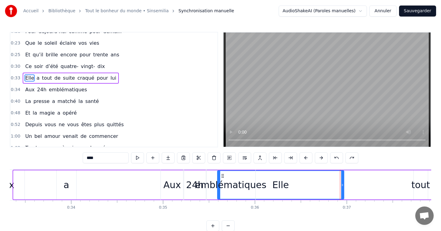
drag, startPoint x: 14, startPoint y: 182, endPoint x: 225, endPoint y: 185, distance: 211.2
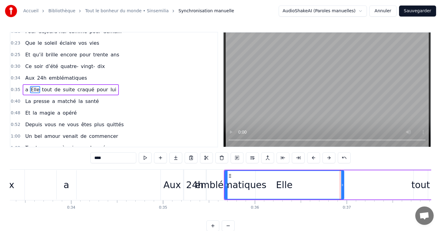
click at [343, 183] on div "Elle" at bounding box center [284, 184] width 120 height 29
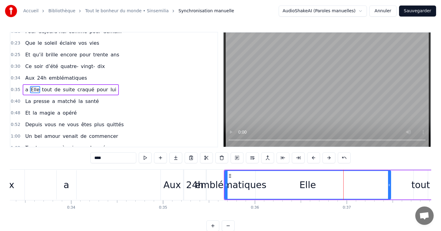
drag, startPoint x: 342, startPoint y: 184, endPoint x: 390, endPoint y: 184, distance: 48.1
click at [390, 184] on icon at bounding box center [389, 184] width 2 height 5
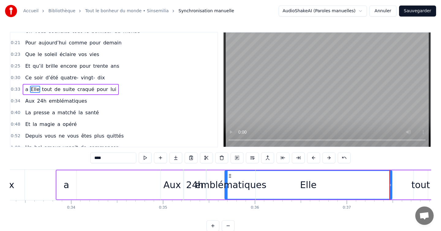
scroll to position [53, 0]
drag, startPoint x: 226, startPoint y: 184, endPoint x: 264, endPoint y: 183, distance: 38.9
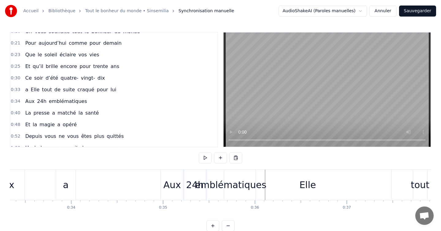
click at [283, 182] on div "Elle" at bounding box center [307, 185] width 167 height 30
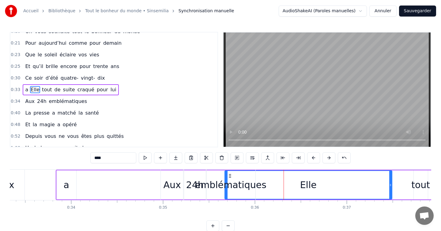
drag, startPoint x: 226, startPoint y: 171, endPoint x: 243, endPoint y: 170, distance: 17.5
click at [243, 170] on div "emblématiques" at bounding box center [230, 185] width 49 height 30
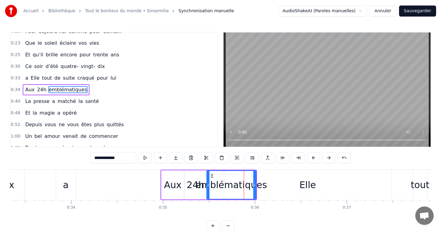
click at [297, 180] on div "Elle" at bounding box center [307, 185] width 167 height 30
type input "****"
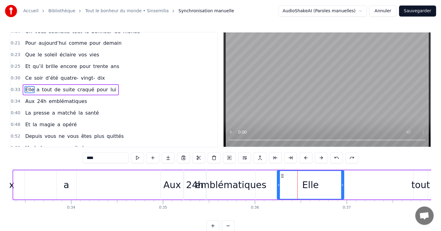
drag, startPoint x: 14, startPoint y: 185, endPoint x: 280, endPoint y: 184, distance: 266.0
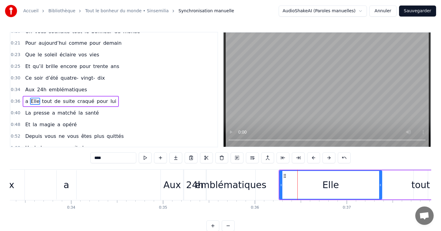
drag, startPoint x: 343, startPoint y: 183, endPoint x: 383, endPoint y: 181, distance: 40.8
click at [384, 181] on div "a Elle tout de suite craqué pour lui" at bounding box center [448, 185] width 339 height 30
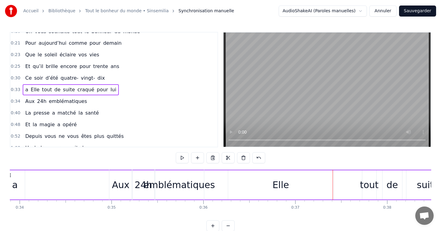
scroll to position [0, 3136]
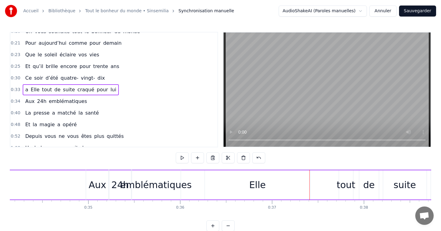
click at [279, 178] on div "Elle" at bounding box center [257, 184] width 105 height 29
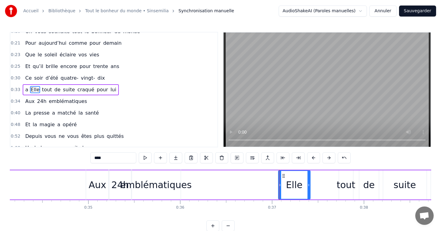
drag, startPoint x: 206, startPoint y: 185, endPoint x: 284, endPoint y: 188, distance: 78.1
click at [279, 188] on div at bounding box center [280, 185] width 2 height 28
drag, startPoint x: 309, startPoint y: 184, endPoint x: 337, endPoint y: 184, distance: 28.8
click at [337, 184] on icon at bounding box center [337, 184] width 2 height 5
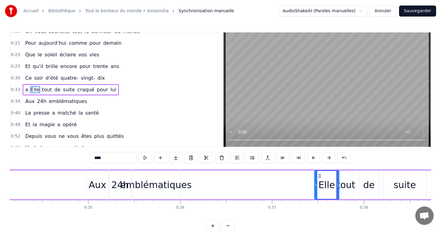
drag, startPoint x: 279, startPoint y: 184, endPoint x: 317, endPoint y: 185, distance: 37.7
click at [317, 185] on icon at bounding box center [316, 184] width 2 height 5
click at [348, 185] on div "tout" at bounding box center [345, 185] width 19 height 14
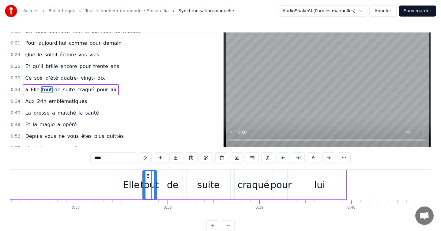
scroll to position [0, 3312]
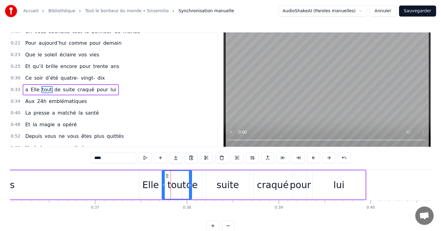
drag, startPoint x: 175, startPoint y: 184, endPoint x: 194, endPoint y: 184, distance: 19.3
click at [191, 184] on icon at bounding box center [190, 184] width 2 height 5
click at [199, 185] on div "de" at bounding box center [192, 184] width 20 height 29
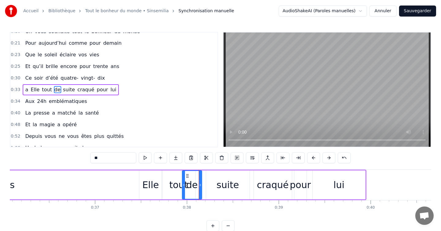
click at [164, 185] on div "tout" at bounding box center [178, 184] width 33 height 29
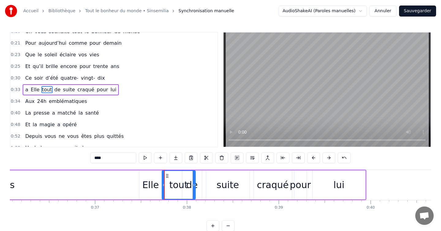
click at [155, 185] on div "Elle" at bounding box center [150, 185] width 17 height 14
type input "****"
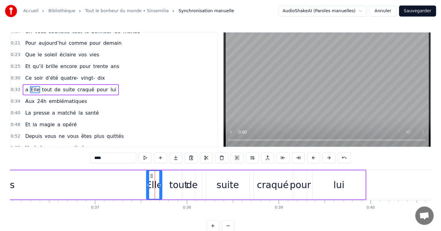
drag, startPoint x: 141, startPoint y: 184, endPoint x: 148, endPoint y: 184, distance: 7.0
click at [148, 184] on icon at bounding box center [148, 184] width 2 height 5
drag, startPoint x: 161, startPoint y: 184, endPoint x: 175, endPoint y: 184, distance: 14.4
click at [175, 184] on icon at bounding box center [175, 184] width 2 height 5
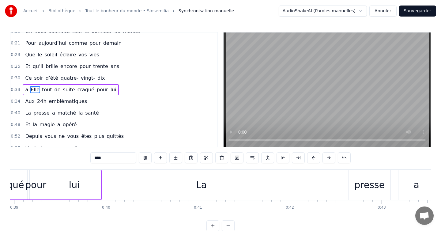
scroll to position [0, 3588]
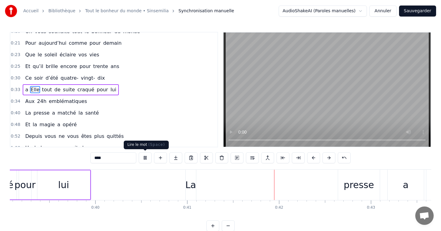
click at [144, 157] on button at bounding box center [145, 157] width 13 height 11
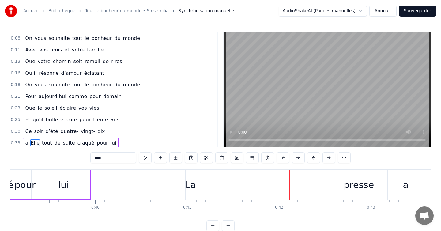
click at [121, 9] on link "Tout le bonheur du monde • Sinsemilia" at bounding box center [127, 11] width 84 height 6
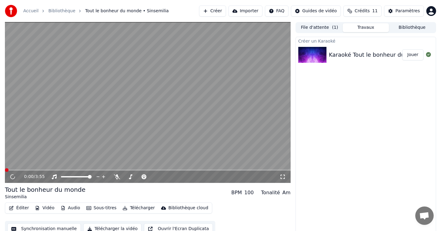
scroll to position [6, 0]
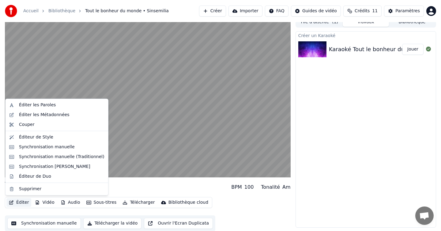
click at [19, 203] on button "Éditer" at bounding box center [18, 202] width 25 height 9
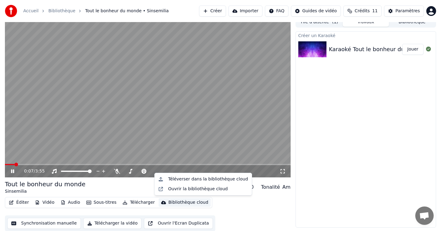
click at [248, 207] on div "Éditer Vidéo Audio Sous-titres Télécharger Bibliothèque cloud Synchronisation m…" at bounding box center [148, 214] width 286 height 34
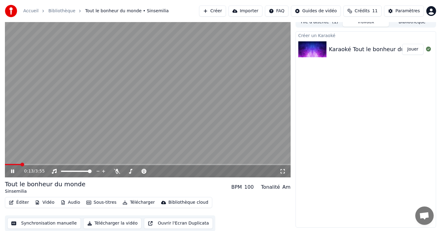
click at [35, 220] on button "Synchronisation manuelle" at bounding box center [43, 223] width 73 height 11
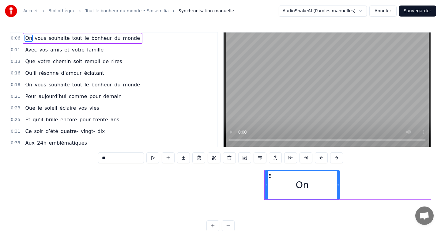
scroll to position [0, 533]
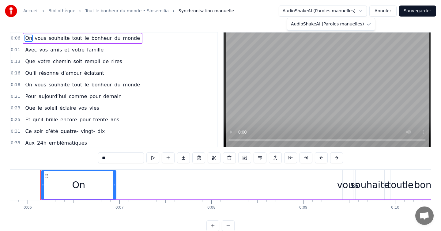
click at [317, 9] on html "Accueil Bibliothèque Tout le bonheur du monde • Sinsemilia Synchronisation manu…" at bounding box center [220, 120] width 441 height 241
click at [364, 9] on html "Accueil Bibliothèque Tout le bonheur du monde • Sinsemilia Synchronisation manu…" at bounding box center [220, 120] width 441 height 241
click at [361, 12] on html "Accueil Bibliothèque Tout le bonheur du monde • Sinsemilia Synchronisation manu…" at bounding box center [220, 120] width 441 height 241
click at [92, 9] on html "Accueil Bibliothèque Tout le bonheur du monde • Sinsemilia Synchronisation manu…" at bounding box center [220, 120] width 441 height 241
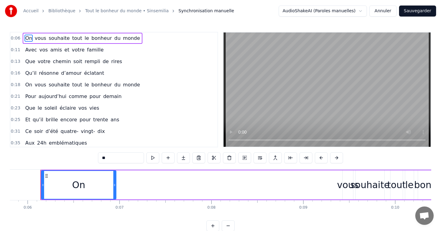
click at [108, 10] on link "Tout le bonheur du monde • Sinsemilia" at bounding box center [127, 11] width 84 height 6
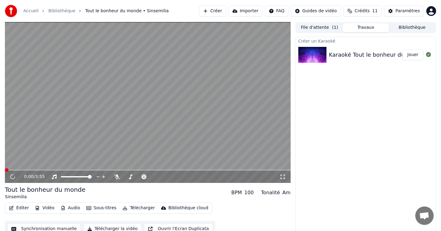
scroll to position [6, 0]
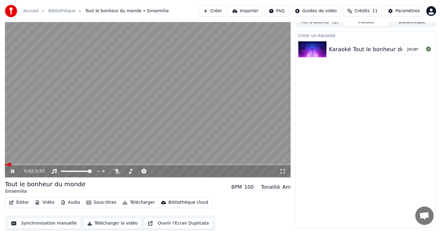
click at [12, 170] on icon at bounding box center [17, 171] width 14 height 5
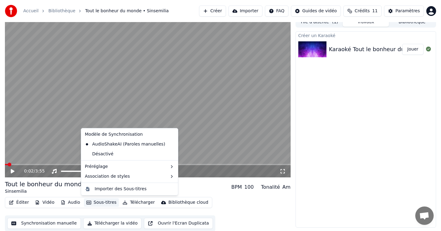
click at [96, 202] on button "Sous-titres" at bounding box center [101, 202] width 35 height 9
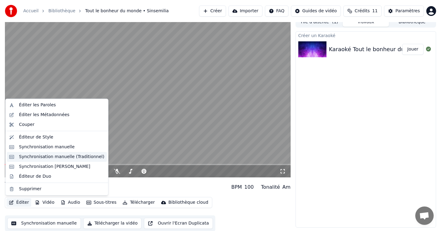
click at [46, 155] on div "Synchronisation manuelle (Traditionnel)" at bounding box center [61, 157] width 85 height 6
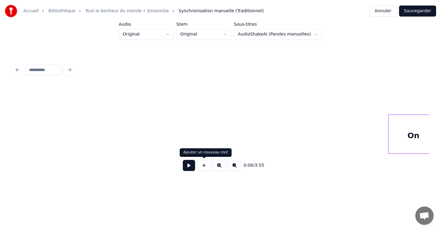
click at [189, 166] on button at bounding box center [189, 165] width 12 height 11
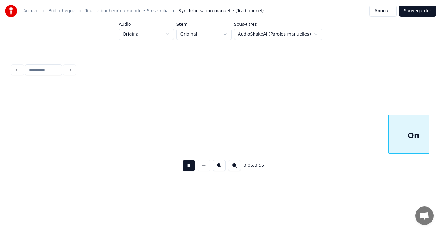
scroll to position [0, 417]
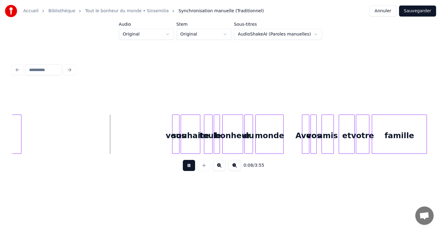
click at [189, 166] on button at bounding box center [189, 165] width 12 height 11
click at [259, 37] on html "Accueil Bibliothèque Tout le bonheur du monde • Sinsemilia Synchronisation manu…" at bounding box center [220, 99] width 441 height 198
click at [149, 13] on link "Tout le bonheur du monde • Sinsemilia" at bounding box center [127, 11] width 84 height 6
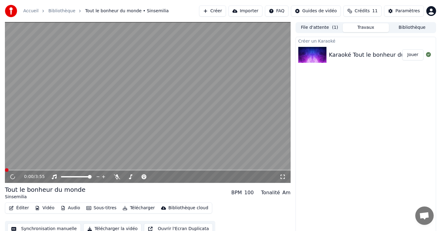
scroll to position [6, 0]
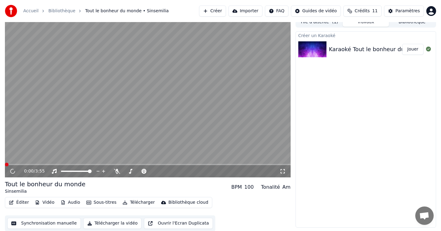
click at [41, 223] on button "Synchronisation manuelle" at bounding box center [43, 223] width 73 height 11
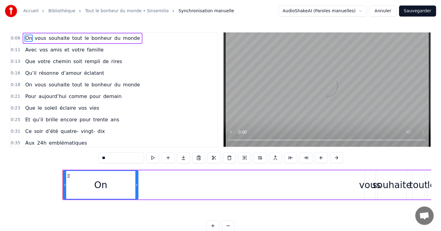
scroll to position [0, 533]
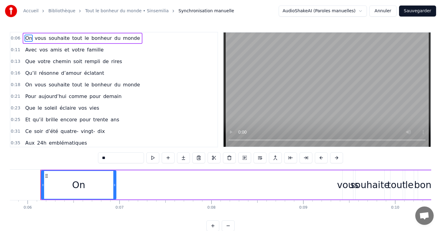
click at [99, 6] on div "Accueil Bibliothèque Tout le bonheur du monde • Sinsemilia Synchronisation manu…" at bounding box center [119, 11] width 229 height 12
click at [99, 9] on link "Tout le bonheur du monde • Sinsemilia" at bounding box center [127, 11] width 84 height 6
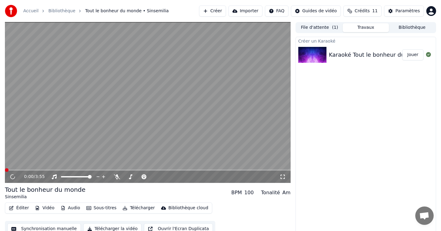
click at [70, 207] on button "Audio" at bounding box center [70, 208] width 24 height 9
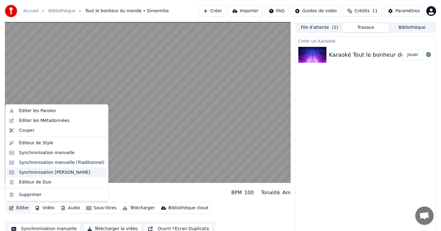
click at [39, 168] on div "Synchronisation [PERSON_NAME]" at bounding box center [57, 172] width 100 height 10
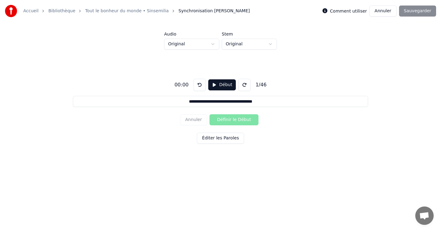
click at [224, 87] on button "Début" at bounding box center [222, 84] width 28 height 11
click at [223, 85] on button "Pause" at bounding box center [221, 84] width 27 height 11
click at [222, 85] on button "Début" at bounding box center [222, 84] width 28 height 11
click at [193, 94] on div "**********" at bounding box center [220, 110] width 421 height 121
click at [200, 81] on button at bounding box center [199, 85] width 12 height 12
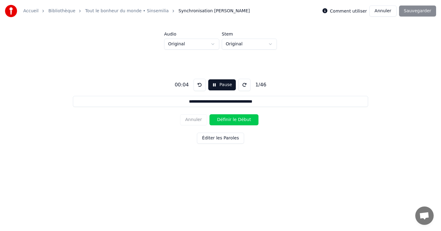
click at [200, 81] on button at bounding box center [199, 85] width 12 height 12
click at [213, 84] on button "Pause" at bounding box center [221, 84] width 27 height 11
click at [219, 83] on button "Début" at bounding box center [222, 84] width 28 height 11
click at [227, 88] on button "Pause" at bounding box center [221, 84] width 27 height 11
click at [231, 119] on div "Annuler Définir le Début" at bounding box center [220, 120] width 81 height 16
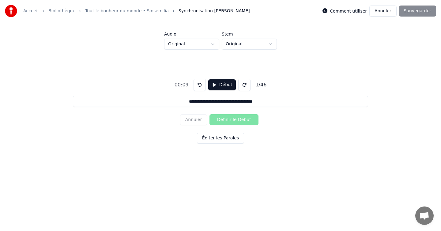
click at [224, 87] on button "Début" at bounding box center [222, 84] width 28 height 11
click at [227, 112] on div "Annuler Définir le Début" at bounding box center [220, 120] width 81 height 16
click at [227, 115] on button "Définir le Début" at bounding box center [233, 119] width 49 height 11
click at [199, 86] on button at bounding box center [199, 85] width 12 height 12
click at [200, 86] on button at bounding box center [199, 85] width 12 height 12
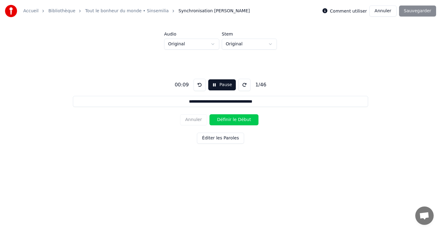
click at [218, 118] on button "Définir le Début" at bounding box center [233, 119] width 49 height 11
click at [218, 118] on button "Définir la Fin" at bounding box center [233, 119] width 49 height 11
click at [223, 118] on button "Définir le Début" at bounding box center [233, 119] width 49 height 11
click at [239, 118] on button "Définir la Fin" at bounding box center [233, 119] width 49 height 11
type input "**********"
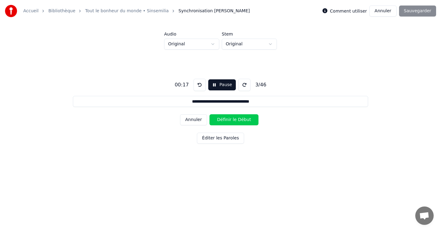
click at [209, 88] on button "Pause" at bounding box center [221, 84] width 27 height 11
click at [239, 47] on html "**********" at bounding box center [220, 90] width 441 height 180
click at [197, 81] on button at bounding box center [199, 85] width 12 height 12
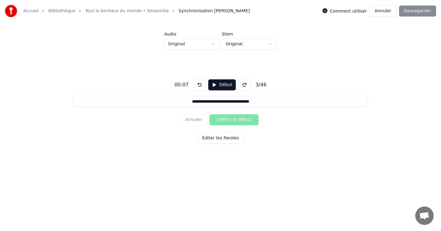
click at [197, 81] on button at bounding box center [199, 85] width 12 height 12
click at [246, 90] on button at bounding box center [244, 85] width 12 height 12
click at [198, 84] on button at bounding box center [199, 85] width 12 height 12
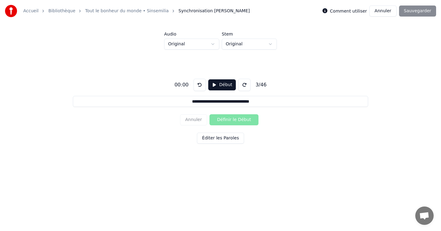
click at [190, 122] on div "Annuler Définir le Début" at bounding box center [220, 120] width 81 height 16
click at [384, 12] on button "Annuler" at bounding box center [382, 11] width 27 height 11
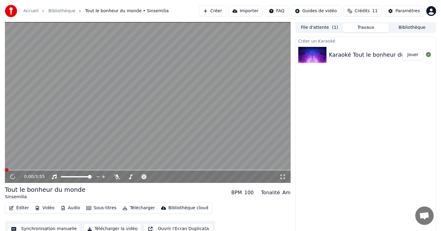
scroll to position [6, 0]
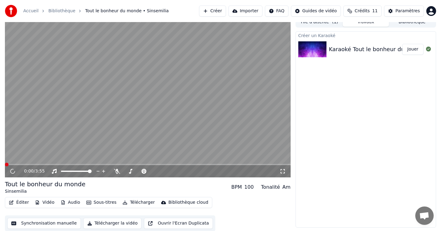
click at [17, 202] on button "Éditer" at bounding box center [18, 202] width 25 height 9
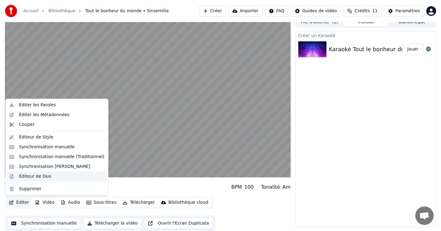
click at [20, 179] on div "Éditeur de Duo" at bounding box center [35, 176] width 32 height 6
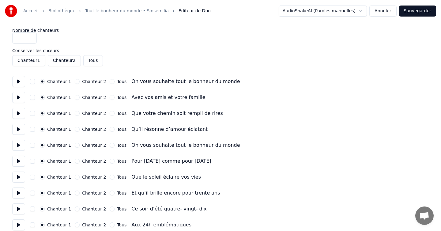
click at [39, 58] on button "Chanteur 1" at bounding box center [28, 60] width 33 height 11
click at [60, 63] on button "Chanteur 2" at bounding box center [64, 60] width 33 height 11
click at [70, 62] on button "Chanteur 2" at bounding box center [64, 60] width 33 height 11
click at [92, 62] on button "Tous" at bounding box center [93, 60] width 20 height 11
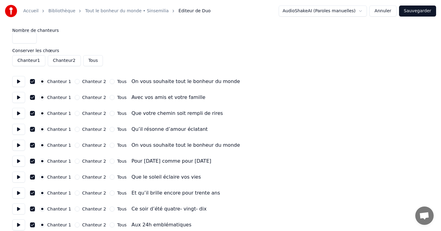
click at [15, 81] on button at bounding box center [18, 81] width 13 height 11
click at [31, 39] on input "*" at bounding box center [24, 37] width 24 height 11
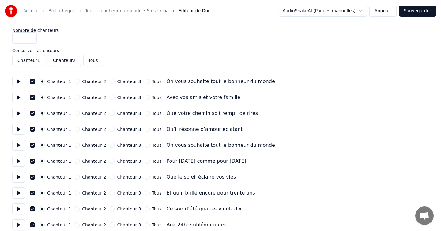
click at [31, 36] on input "*" at bounding box center [24, 37] width 24 height 11
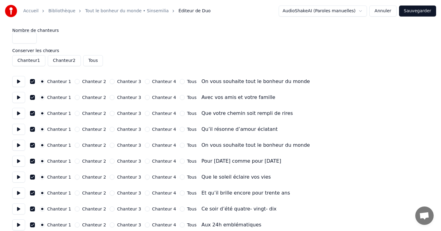
click at [31, 41] on input "*" at bounding box center [24, 37] width 24 height 11
click at [75, 82] on button "Chanteur 2" at bounding box center [77, 81] width 5 height 5
click at [29, 41] on input "*" at bounding box center [24, 37] width 24 height 11
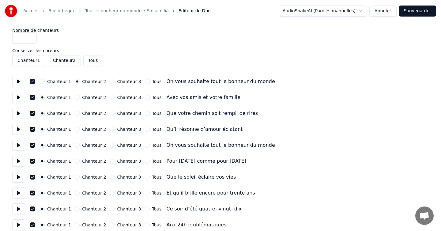
click at [30, 39] on input "*" at bounding box center [24, 37] width 24 height 11
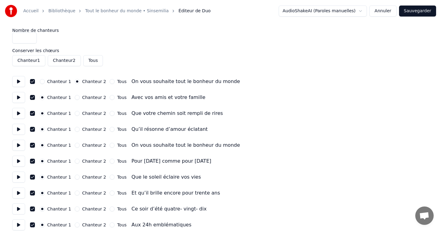
type input "*"
click at [30, 39] on input "*" at bounding box center [24, 37] width 24 height 11
click at [22, 39] on input "*" at bounding box center [24, 37] width 24 height 11
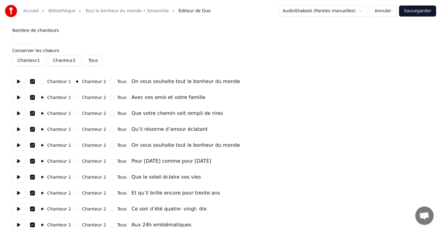
click at [99, 8] on link "Tout le bonheur du monde • Sinsemilia" at bounding box center [127, 11] width 84 height 6
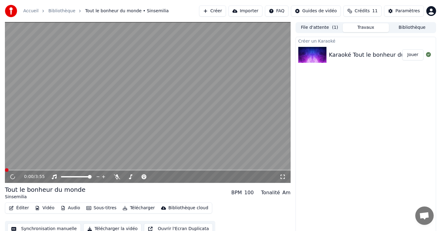
scroll to position [6, 0]
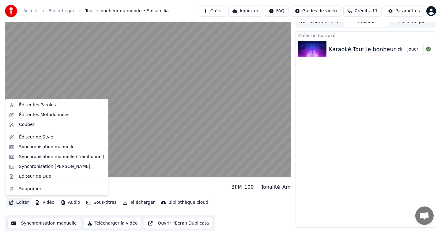
click at [17, 203] on button "Éditer" at bounding box center [18, 202] width 25 height 9
click at [39, 112] on div "Éditer les Métadonnées" at bounding box center [44, 115] width 51 height 6
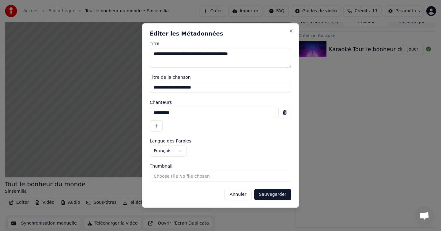
click at [178, 145] on body "**********" at bounding box center [220, 109] width 441 height 231
click at [178, 149] on body "**********" at bounding box center [220, 109] width 441 height 231
click at [196, 176] on input "Thumbnail" at bounding box center [220, 175] width 141 height 11
click at [290, 28] on button "Close" at bounding box center [291, 30] width 5 height 5
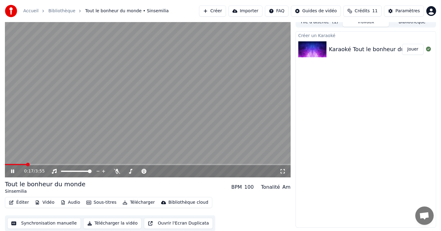
click at [19, 205] on button "Éditer" at bounding box center [18, 202] width 25 height 9
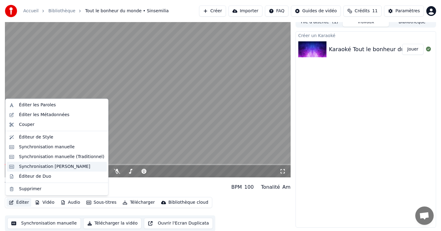
click at [39, 164] on div "Synchronisation [PERSON_NAME]" at bounding box center [54, 166] width 71 height 6
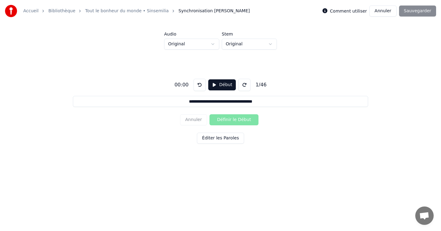
click at [221, 87] on button "Début" at bounding box center [222, 84] width 28 height 11
click at [244, 85] on button at bounding box center [244, 85] width 12 height 12
click at [224, 120] on button "Définir le Début" at bounding box center [233, 119] width 49 height 11
click at [224, 120] on button "Définir la Fin" at bounding box center [233, 119] width 49 height 11
click at [224, 120] on button "Définir le Début" at bounding box center [233, 119] width 49 height 11
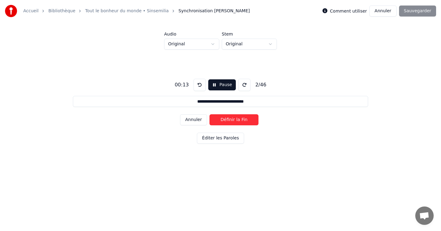
click at [224, 120] on button "Définir la Fin" at bounding box center [233, 119] width 49 height 11
click at [224, 120] on button "Définir le Début" at bounding box center [233, 119] width 49 height 11
click at [224, 120] on button "Définir la Fin" at bounding box center [233, 119] width 49 height 11
click at [224, 120] on button "Définir le Début" at bounding box center [233, 119] width 49 height 11
click at [224, 120] on button "Définir la Fin" at bounding box center [233, 119] width 49 height 11
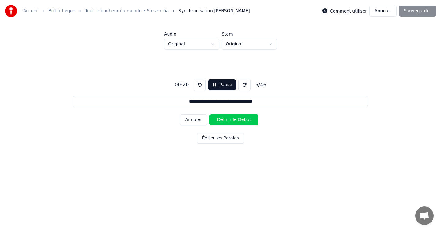
click at [224, 120] on button "Définir le Début" at bounding box center [233, 119] width 49 height 11
click at [224, 120] on button "Définir la Fin" at bounding box center [233, 119] width 49 height 11
click at [224, 120] on button "Définir le Début" at bounding box center [233, 119] width 49 height 11
click at [224, 120] on button "Définir la Fin" at bounding box center [233, 119] width 49 height 11
click at [224, 120] on button "Définir le Début" at bounding box center [233, 119] width 49 height 11
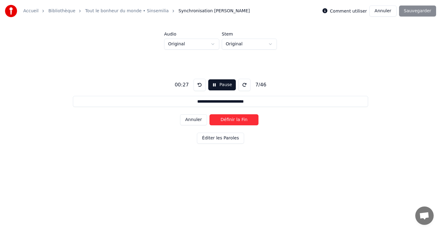
click at [224, 120] on button "Définir la Fin" at bounding box center [233, 119] width 49 height 11
click at [224, 120] on button "Définir le Début" at bounding box center [233, 119] width 49 height 11
click at [224, 120] on button "Définir la Fin" at bounding box center [233, 119] width 49 height 11
type input "**********"
click at [213, 92] on div "**********" at bounding box center [220, 110] width 421 height 121
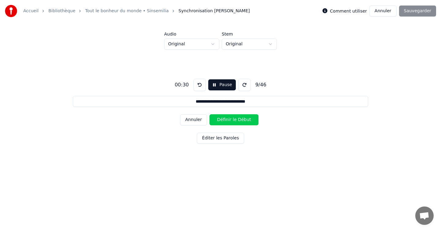
click at [216, 85] on button "Pause" at bounding box center [221, 84] width 27 height 11
click at [223, 138] on button "Éditer les Paroles" at bounding box center [220, 138] width 47 height 11
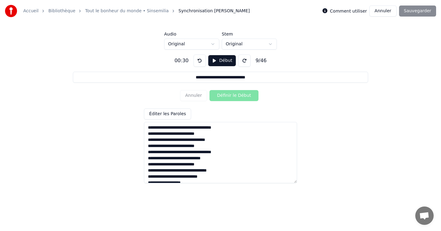
click at [183, 125] on textarea at bounding box center [220, 152] width 153 height 61
click at [183, 133] on textarea at bounding box center [220, 152] width 153 height 61
click at [201, 61] on button at bounding box center [199, 60] width 12 height 12
click at [256, 59] on div "9 / 46" at bounding box center [261, 60] width 16 height 7
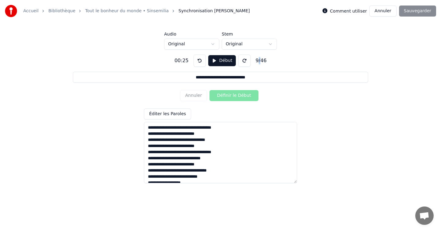
click at [66, 14] on div "Accueil Bibliothèque Tout le bonheur du monde • Sinsemilia Synchronisation [PER…" at bounding box center [127, 11] width 245 height 12
click at [95, 13] on link "Tout le bonheur du monde • Sinsemilia" at bounding box center [127, 11] width 84 height 6
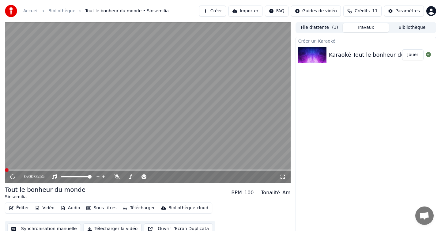
click at [17, 208] on button "Éditer" at bounding box center [18, 208] width 25 height 9
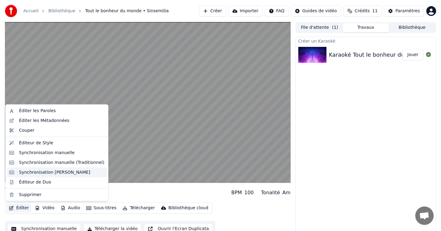
click at [34, 171] on div "Synchronisation [PERSON_NAME]" at bounding box center [54, 172] width 71 height 6
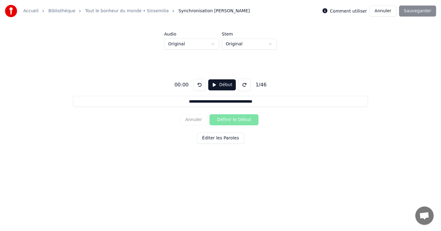
click at [213, 81] on button "Début" at bounding box center [222, 84] width 28 height 11
click at [243, 80] on button at bounding box center [244, 85] width 12 height 12
click at [198, 85] on button at bounding box center [199, 85] width 12 height 12
click at [229, 121] on button "Définir le Début" at bounding box center [233, 119] width 49 height 11
click at [229, 121] on button "Définir la Fin" at bounding box center [233, 119] width 49 height 11
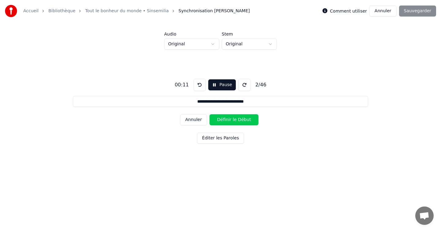
click at [229, 121] on button "Définir le Début" at bounding box center [233, 119] width 49 height 11
click at [229, 121] on button "Définir la Fin" at bounding box center [233, 119] width 49 height 11
click at [229, 121] on button "Définir le Début" at bounding box center [233, 119] width 49 height 11
click at [229, 121] on button "Définir la Fin" at bounding box center [233, 119] width 49 height 11
click at [229, 121] on button "Définir le Début" at bounding box center [233, 119] width 49 height 11
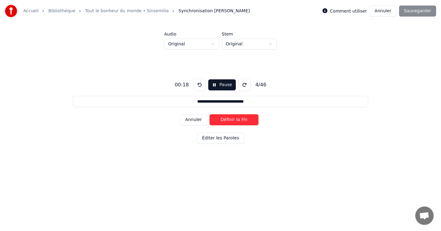
click at [229, 121] on button "Définir la Fin" at bounding box center [233, 119] width 49 height 11
click at [229, 121] on button "Définir le Début" at bounding box center [233, 119] width 49 height 11
click at [229, 121] on button "Définir la Fin" at bounding box center [233, 119] width 49 height 11
click at [229, 121] on button "Définir le Début" at bounding box center [233, 119] width 49 height 11
click at [229, 121] on button "Définir la Fin" at bounding box center [233, 119] width 49 height 11
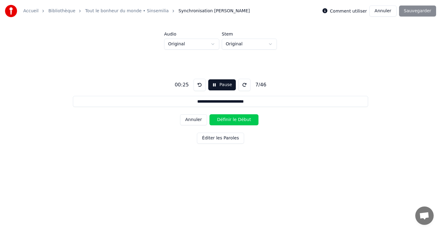
click at [229, 121] on button "Définir le Début" at bounding box center [233, 119] width 49 height 11
click at [229, 121] on button "Définir la Fin" at bounding box center [233, 119] width 49 height 11
click at [229, 121] on button "Définir le Début" at bounding box center [233, 119] width 49 height 11
click at [229, 121] on button "Définir la Fin" at bounding box center [233, 119] width 49 height 11
click at [228, 120] on button "Définir le Début" at bounding box center [233, 119] width 49 height 11
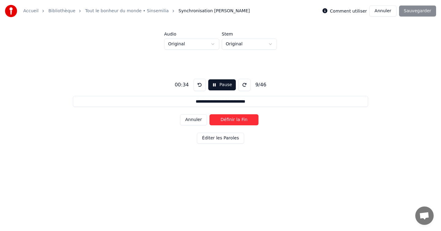
click at [228, 120] on button "Définir la Fin" at bounding box center [233, 119] width 49 height 11
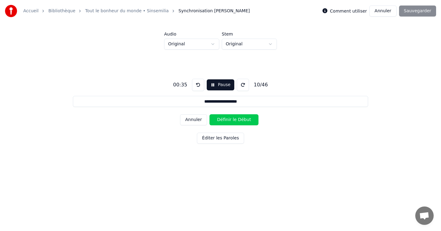
click at [228, 120] on button "Définir le Début" at bounding box center [233, 119] width 49 height 11
click at [228, 120] on button "Définir la Fin" at bounding box center [233, 119] width 49 height 11
click at [228, 120] on button "Définir le Début" at bounding box center [233, 119] width 49 height 11
click at [228, 119] on button "Définir la Fin" at bounding box center [233, 119] width 49 height 11
click at [228, 119] on button "Définir le Début" at bounding box center [233, 119] width 49 height 11
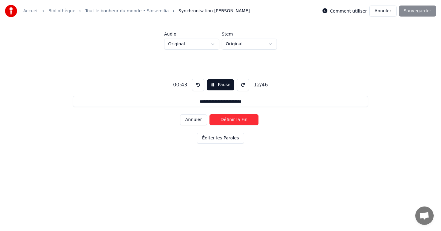
click at [228, 119] on button "Définir la Fin" at bounding box center [233, 119] width 49 height 11
click at [228, 119] on button "Définir le Début" at bounding box center [233, 119] width 49 height 11
click at [228, 119] on button "Définir la Fin" at bounding box center [233, 119] width 49 height 11
click at [228, 119] on button "Définir le Début" at bounding box center [233, 119] width 49 height 11
click at [228, 119] on button "Définir la Fin" at bounding box center [233, 119] width 49 height 11
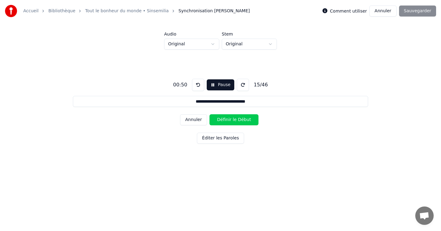
click at [228, 119] on button "Définir le Début" at bounding box center [233, 119] width 49 height 11
click at [228, 119] on button "Définir la Fin" at bounding box center [233, 119] width 49 height 11
click at [228, 119] on button "Définir le Début" at bounding box center [233, 119] width 49 height 11
click at [228, 119] on button "Définir la Fin" at bounding box center [233, 119] width 49 height 11
click at [228, 119] on button "Définir le Début" at bounding box center [233, 119] width 49 height 11
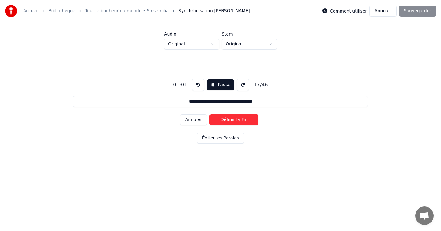
click at [228, 119] on button "Définir la Fin" at bounding box center [233, 119] width 49 height 11
click at [228, 119] on button "Définir le Début" at bounding box center [233, 119] width 49 height 11
click at [228, 119] on button "Définir la Fin" at bounding box center [233, 119] width 49 height 11
click at [228, 119] on button "Définir le Début" at bounding box center [233, 119] width 49 height 11
click at [228, 119] on button "Définir la Fin" at bounding box center [233, 119] width 49 height 11
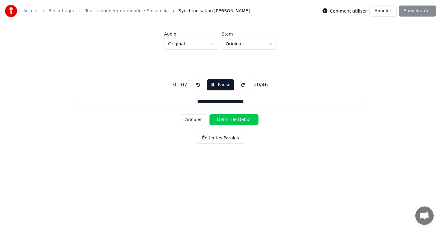
click at [228, 119] on button "Définir le Début" at bounding box center [233, 119] width 49 height 11
click at [228, 119] on button "Définir la Fin" at bounding box center [233, 119] width 49 height 11
click at [228, 119] on button "Définir le Début" at bounding box center [233, 119] width 49 height 11
click at [228, 119] on button "Définir la Fin" at bounding box center [233, 119] width 49 height 11
click at [228, 119] on button "Définir le Début" at bounding box center [233, 119] width 49 height 11
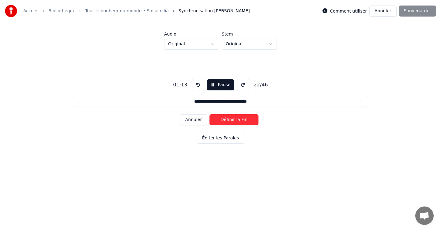
click at [228, 119] on button "Définir la Fin" at bounding box center [233, 119] width 49 height 11
click at [228, 119] on button "Définir le Début" at bounding box center [233, 119] width 49 height 11
click at [228, 119] on button "Définir la Fin" at bounding box center [233, 119] width 49 height 11
click at [228, 119] on button "Définir le Début" at bounding box center [233, 119] width 49 height 11
click at [228, 119] on button "Définir la Fin" at bounding box center [233, 119] width 49 height 11
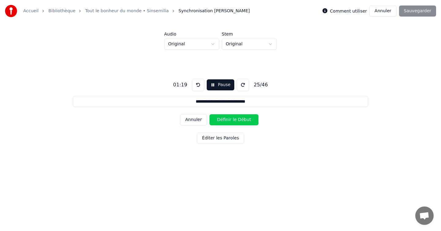
click at [228, 118] on button "Définir le Début" at bounding box center [233, 119] width 49 height 11
click at [227, 120] on button "Définir la Fin" at bounding box center [233, 119] width 49 height 11
click at [227, 120] on button "Définir le Début" at bounding box center [233, 119] width 49 height 11
click at [227, 120] on button "Définir la Fin" at bounding box center [233, 119] width 49 height 11
click at [227, 120] on button "Définir le Début" at bounding box center [233, 119] width 49 height 11
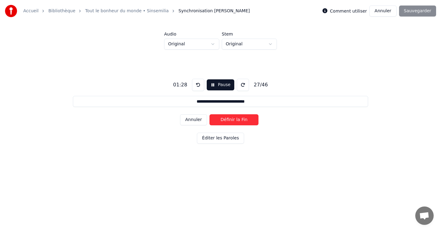
click at [227, 120] on button "Définir la Fin" at bounding box center [233, 119] width 49 height 11
click at [227, 120] on button "Définir le Début" at bounding box center [233, 119] width 49 height 11
click at [227, 120] on button "Définir la Fin" at bounding box center [233, 119] width 49 height 11
click at [227, 120] on button "Définir le Début" at bounding box center [233, 119] width 49 height 11
click at [227, 120] on button "Définir la Fin" at bounding box center [233, 119] width 49 height 11
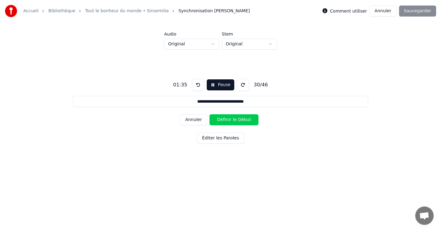
click at [227, 120] on button "Définir le Début" at bounding box center [233, 119] width 49 height 11
click at [227, 120] on button "Définir la Fin" at bounding box center [233, 119] width 49 height 11
click at [227, 120] on button "Définir le Début" at bounding box center [233, 119] width 49 height 11
click at [227, 120] on button "Définir la Fin" at bounding box center [233, 119] width 49 height 11
click at [227, 120] on button "Définir le Début" at bounding box center [233, 119] width 49 height 11
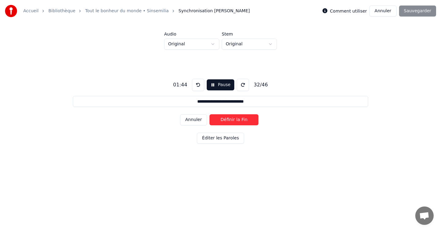
click at [227, 120] on button "Définir la Fin" at bounding box center [233, 119] width 49 height 11
click at [227, 120] on button "Définir le Début" at bounding box center [233, 119] width 49 height 11
click at [227, 120] on button "Définir la Fin" at bounding box center [233, 119] width 49 height 11
click at [227, 120] on button "Définir le Début" at bounding box center [233, 119] width 49 height 11
click at [227, 120] on button "Définir la Fin" at bounding box center [233, 119] width 49 height 11
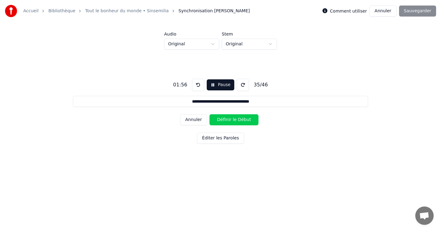
click at [226, 118] on button "Définir le Début" at bounding box center [233, 119] width 49 height 11
click at [226, 118] on button "Définir la Fin" at bounding box center [233, 119] width 49 height 11
click at [226, 118] on button "Définir le Début" at bounding box center [233, 119] width 49 height 11
click at [226, 118] on button "Définir la Fin" at bounding box center [233, 119] width 49 height 11
click at [226, 118] on button "Définir le Début" at bounding box center [233, 119] width 49 height 11
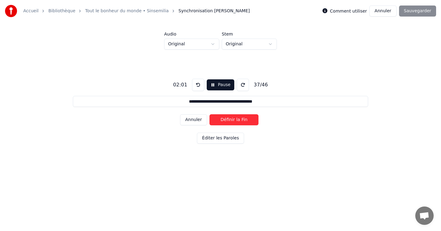
click at [229, 119] on button "Définir la Fin" at bounding box center [233, 119] width 49 height 11
click at [229, 119] on button "Définir le Début" at bounding box center [233, 119] width 49 height 11
click at [229, 119] on button "Définir la Fin" at bounding box center [233, 119] width 49 height 11
click at [229, 119] on button "Définir le Début" at bounding box center [233, 119] width 49 height 11
click at [229, 119] on button "Définir la Fin" at bounding box center [233, 119] width 49 height 11
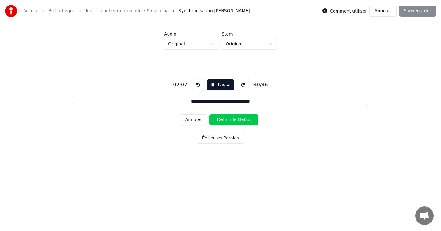
click at [229, 119] on button "Définir le Début" at bounding box center [233, 119] width 49 height 11
click at [229, 119] on button "Définir la Fin" at bounding box center [233, 119] width 49 height 11
click at [230, 119] on button "Définir le Début" at bounding box center [233, 119] width 49 height 11
click at [230, 119] on button "Définir la Fin" at bounding box center [233, 119] width 49 height 11
click at [230, 119] on button "Définir le Début" at bounding box center [233, 119] width 49 height 11
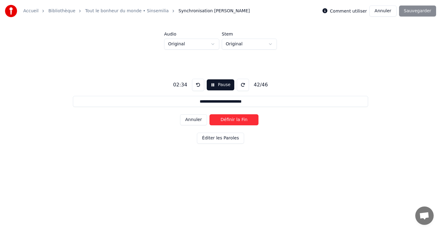
click at [230, 119] on button "Définir la Fin" at bounding box center [233, 119] width 49 height 11
click at [230, 119] on button "Définir le Début" at bounding box center [233, 119] width 49 height 11
click at [230, 120] on button "Définir la Fin" at bounding box center [233, 119] width 49 height 11
click at [230, 120] on button "Définir le Début" at bounding box center [233, 119] width 49 height 11
click at [230, 120] on button "Définir la Fin" at bounding box center [233, 119] width 49 height 11
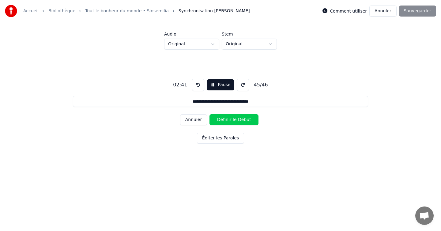
click at [230, 120] on button "Définir le Début" at bounding box center [233, 119] width 49 height 11
click at [230, 120] on button "Définir la Fin" at bounding box center [233, 119] width 49 height 11
type input "**********"
click at [230, 120] on button "Définir le Début" at bounding box center [233, 119] width 49 height 11
click at [230, 120] on button "Définir la Fin" at bounding box center [233, 119] width 49 height 11
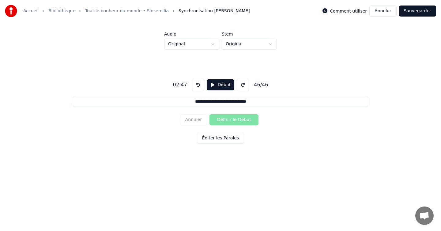
click at [428, 9] on button "Sauvegarder" at bounding box center [417, 11] width 37 height 11
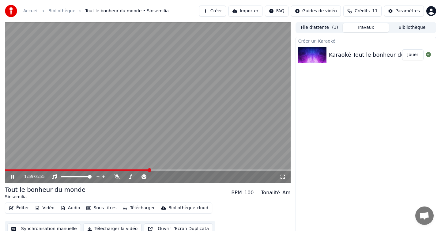
click at [11, 177] on icon at bounding box center [12, 177] width 3 height 4
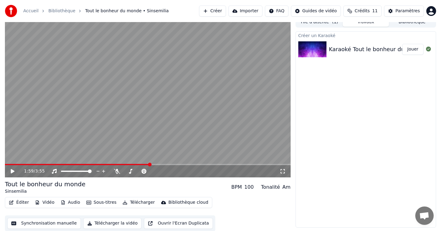
click at [35, 224] on button "Synchronisation manuelle" at bounding box center [43, 223] width 73 height 11
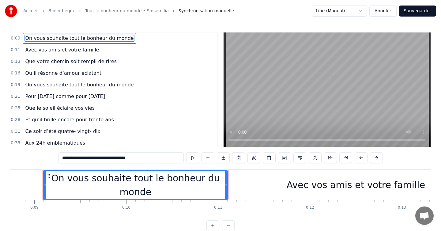
scroll to position [0, 804]
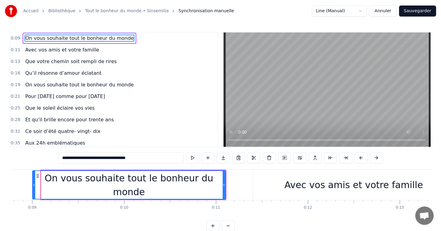
drag, startPoint x: 42, startPoint y: 185, endPoint x: 33, endPoint y: 186, distance: 8.9
click at [33, 186] on icon at bounding box center [34, 184] width 2 height 5
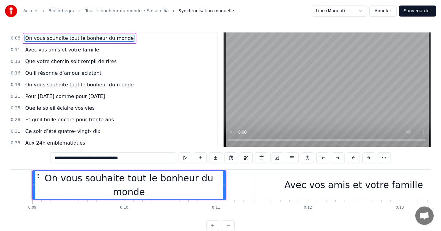
scroll to position [0, 796]
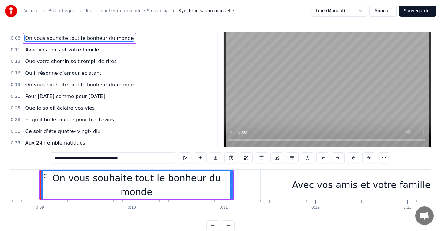
click at [101, 9] on link "Tout le bonheur du monde • Sinsemilia" at bounding box center [127, 11] width 84 height 6
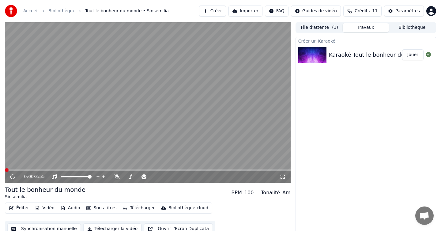
click at [21, 209] on button "Éditer" at bounding box center [18, 208] width 25 height 9
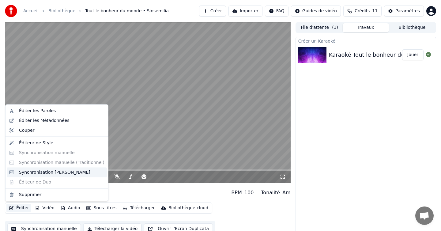
click at [28, 172] on div "Synchronisation [PERSON_NAME]" at bounding box center [54, 172] width 71 height 6
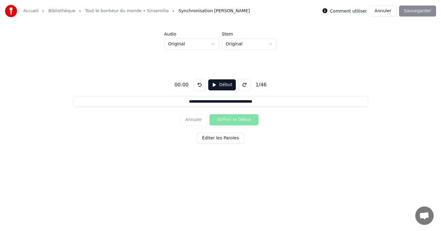
click at [223, 88] on button "Début" at bounding box center [222, 84] width 28 height 11
click at [219, 92] on div "**********" at bounding box center [220, 110] width 421 height 121
click at [216, 81] on button "Pause" at bounding box center [221, 84] width 27 height 11
click at [238, 43] on html "**********" at bounding box center [220, 90] width 441 height 180
click at [204, 43] on html "**********" at bounding box center [220, 90] width 441 height 180
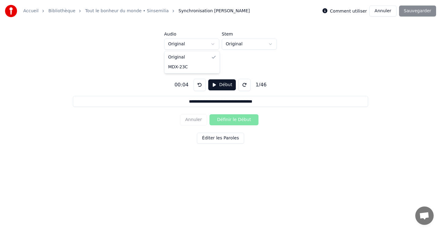
click at [204, 43] on html "**********" at bounding box center [220, 90] width 441 height 180
click at [216, 81] on button "Début" at bounding box center [222, 84] width 28 height 11
click at [224, 122] on button "Définir le Début" at bounding box center [233, 119] width 49 height 11
click at [222, 86] on button "Pause" at bounding box center [221, 84] width 27 height 11
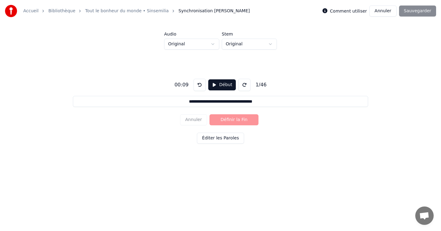
click at [222, 86] on button "Début" at bounding box center [222, 84] width 28 height 11
click at [222, 86] on button "Pause" at bounding box center [221, 84] width 27 height 11
click at [223, 121] on div "Annuler Définir la Fin" at bounding box center [220, 120] width 81 height 16
click at [222, 86] on button "Début" at bounding box center [222, 84] width 28 height 11
click at [222, 108] on div "**********" at bounding box center [220, 110] width 421 height 121
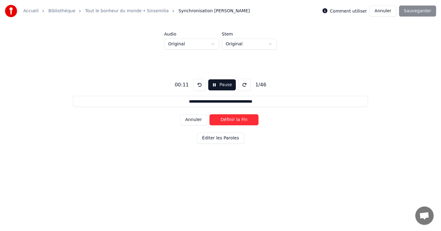
click at [222, 119] on button "Définir la Fin" at bounding box center [233, 119] width 49 height 11
click at [222, 119] on button "Définir le Début" at bounding box center [233, 119] width 49 height 11
click at [222, 119] on button "Définir la Fin" at bounding box center [233, 119] width 49 height 11
click at [222, 119] on button "Définir le Début" at bounding box center [233, 119] width 49 height 11
click at [222, 119] on button "Définir la Fin" at bounding box center [233, 119] width 49 height 11
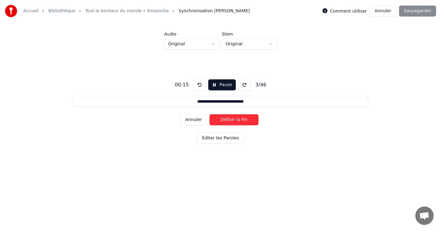
click at [222, 119] on button "Définir la Fin" at bounding box center [233, 119] width 49 height 11
click at [222, 119] on button "Définir le Début" at bounding box center [233, 119] width 49 height 11
click at [222, 119] on button "Définir la Fin" at bounding box center [233, 119] width 49 height 11
click at [222, 119] on button "Définir le Début" at bounding box center [233, 119] width 49 height 11
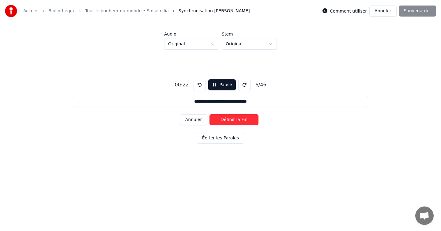
click at [222, 119] on button "Définir la Fin" at bounding box center [233, 119] width 49 height 11
click at [222, 119] on button "Définir le Début" at bounding box center [233, 119] width 49 height 11
click at [222, 119] on button "Définir la Fin" at bounding box center [233, 119] width 49 height 11
click at [222, 119] on button "Définir le Début" at bounding box center [233, 119] width 49 height 11
click at [222, 119] on button "Définir la Fin" at bounding box center [233, 119] width 49 height 11
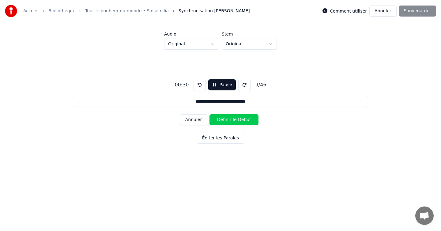
click at [222, 119] on button "Définir le Début" at bounding box center [233, 119] width 49 height 11
click at [222, 121] on button "Définir la Fin" at bounding box center [233, 119] width 49 height 11
click at [222, 121] on button "Définir le Début" at bounding box center [233, 119] width 49 height 11
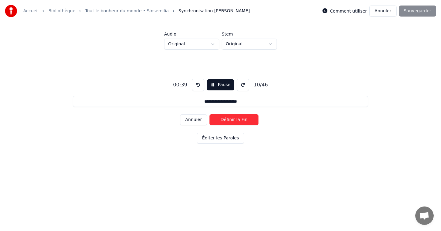
click at [222, 121] on button "Définir la Fin" at bounding box center [233, 119] width 49 height 11
click at [222, 121] on button "Définir le Début" at bounding box center [233, 119] width 49 height 11
click at [222, 121] on button "Définir la Fin" at bounding box center [233, 119] width 49 height 11
click at [222, 121] on button "Définir le Début" at bounding box center [233, 119] width 49 height 11
click at [222, 121] on button "Définir la Fin" at bounding box center [233, 119] width 49 height 11
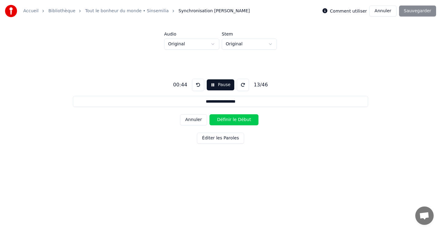
click at [222, 121] on button "Définir le Début" at bounding box center [233, 119] width 49 height 11
click at [222, 121] on button "Définir la Fin" at bounding box center [233, 119] width 49 height 11
click at [222, 121] on button "Définir le Début" at bounding box center [233, 119] width 49 height 11
click at [222, 121] on button "Définir la Fin" at bounding box center [233, 119] width 49 height 11
click at [222, 121] on button "Définir le Début" at bounding box center [233, 119] width 49 height 11
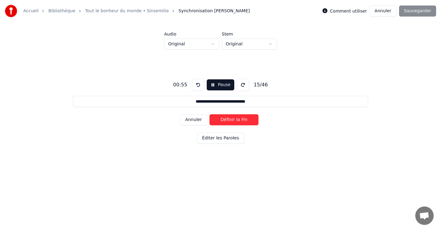
click at [222, 121] on button "Définir la Fin" at bounding box center [233, 119] width 49 height 11
click at [222, 121] on button "Définir le Début" at bounding box center [233, 119] width 49 height 11
click at [222, 121] on button "Définir la Fin" at bounding box center [233, 119] width 49 height 11
click at [222, 121] on button "Définir le Début" at bounding box center [233, 119] width 49 height 11
click at [222, 121] on button "Définir la Fin" at bounding box center [233, 119] width 49 height 11
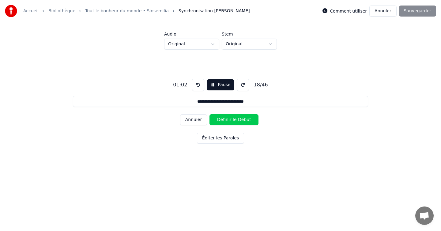
click at [222, 121] on button "Définir le Début" at bounding box center [233, 119] width 49 height 11
click at [222, 121] on button "Définir la Fin" at bounding box center [233, 119] width 49 height 11
click at [222, 121] on button "Définir le Début" at bounding box center [233, 119] width 49 height 11
click at [222, 121] on button "Définir la Fin" at bounding box center [233, 119] width 49 height 11
click at [222, 121] on button "Définir le Début" at bounding box center [233, 119] width 49 height 11
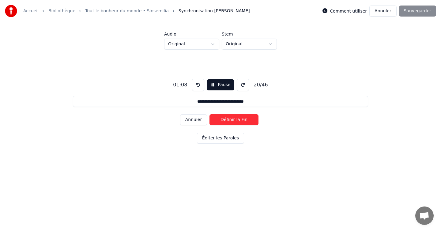
click at [222, 121] on button "Définir la Fin" at bounding box center [233, 119] width 49 height 11
click at [222, 121] on button "Définir le Début" at bounding box center [233, 119] width 49 height 11
click at [222, 121] on button "Définir la Fin" at bounding box center [233, 119] width 49 height 11
click at [222, 121] on button "Définir le Début" at bounding box center [233, 119] width 49 height 11
click at [222, 121] on button "Définir la Fin" at bounding box center [233, 119] width 49 height 11
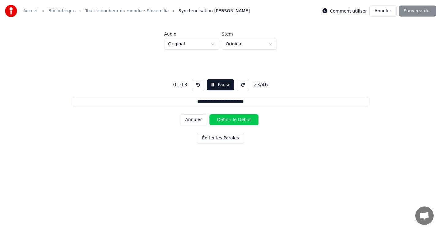
click at [222, 121] on button "Définir le Début" at bounding box center [233, 119] width 49 height 11
click at [222, 121] on button "Définir la Fin" at bounding box center [233, 119] width 49 height 11
click at [222, 121] on button "Définir le Début" at bounding box center [233, 119] width 49 height 11
click at [222, 121] on button "Définir la Fin" at bounding box center [233, 119] width 49 height 11
click at [222, 121] on button "Définir le Début" at bounding box center [233, 119] width 49 height 11
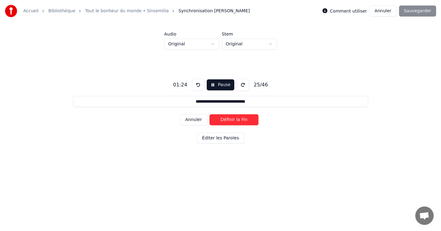
click at [222, 121] on button "Définir la Fin" at bounding box center [233, 119] width 49 height 11
click at [222, 121] on button "Définir le Début" at bounding box center [233, 119] width 49 height 11
click at [222, 121] on button "Définir la Fin" at bounding box center [233, 119] width 49 height 11
click at [222, 121] on button "Définir le Début" at bounding box center [233, 119] width 49 height 11
click at [222, 121] on button "Définir la Fin" at bounding box center [233, 119] width 49 height 11
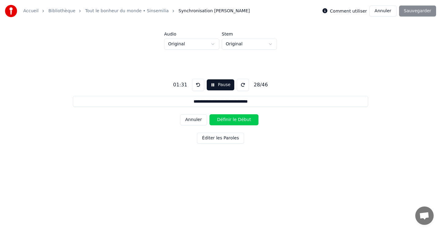
click at [222, 121] on button "Définir le Début" at bounding box center [233, 119] width 49 height 11
click at [222, 121] on button "Définir la Fin" at bounding box center [233, 119] width 49 height 11
click at [222, 121] on button "Définir le Début" at bounding box center [233, 119] width 49 height 11
click at [222, 121] on button "Définir la Fin" at bounding box center [233, 119] width 49 height 11
click at [222, 121] on button "Définir le Début" at bounding box center [233, 119] width 49 height 11
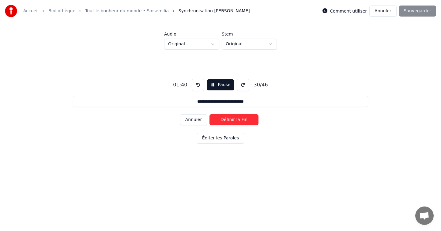
click at [222, 121] on button "Définir la Fin" at bounding box center [233, 119] width 49 height 11
click at [222, 121] on button "Définir le Début" at bounding box center [233, 119] width 49 height 11
click at [222, 121] on button "Définir la Fin" at bounding box center [233, 119] width 49 height 11
click at [222, 121] on button "Définir le Début" at bounding box center [233, 119] width 49 height 11
click at [222, 121] on button "Définir la Fin" at bounding box center [233, 119] width 49 height 11
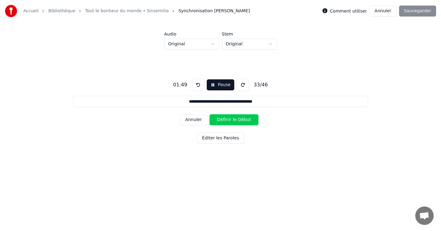
click at [222, 121] on button "Définir le Début" at bounding box center [233, 119] width 49 height 11
click at [222, 121] on button "Définir la Fin" at bounding box center [233, 119] width 49 height 11
click at [222, 121] on button "Définir le Début" at bounding box center [233, 119] width 49 height 11
click at [222, 121] on button "Définir la Fin" at bounding box center [233, 119] width 49 height 11
click at [222, 121] on button "Définir le Début" at bounding box center [233, 119] width 49 height 11
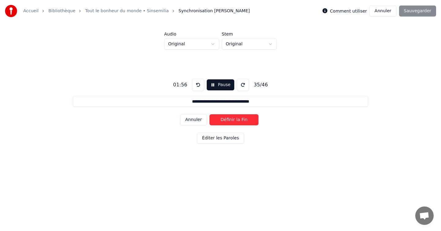
click at [222, 121] on button "Définir la Fin" at bounding box center [233, 119] width 49 height 11
click at [222, 121] on button "Définir le Début" at bounding box center [233, 119] width 49 height 11
click at [222, 121] on button "Définir la Fin" at bounding box center [233, 119] width 49 height 11
click at [222, 121] on button "Définir le Début" at bounding box center [233, 119] width 49 height 11
click at [222, 121] on button "Définir la Fin" at bounding box center [233, 119] width 49 height 11
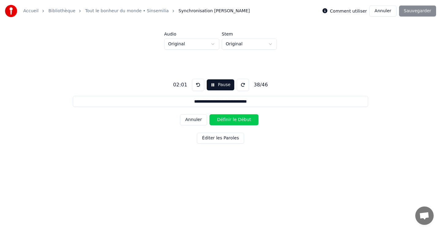
click at [222, 121] on button "Définir le Début" at bounding box center [233, 119] width 49 height 11
click at [222, 120] on button "Définir la Fin" at bounding box center [233, 119] width 49 height 11
click at [220, 88] on button "Pause" at bounding box center [220, 84] width 27 height 11
click at [220, 88] on button "Début" at bounding box center [221, 84] width 28 height 11
click at [223, 133] on button "Éditer les Paroles" at bounding box center [220, 138] width 47 height 11
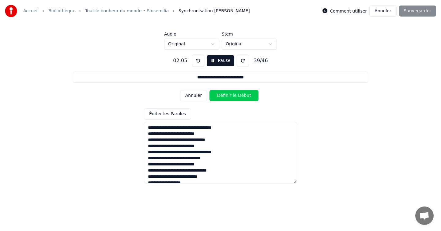
click at [220, 120] on div "Éditer les Paroles" at bounding box center [220, 145] width 153 height 75
click at [219, 93] on button "Définir le Début" at bounding box center [233, 95] width 49 height 11
click at [219, 93] on button "Définir la Fin" at bounding box center [233, 95] width 49 height 11
click at [219, 93] on button "Définir le Début" at bounding box center [233, 95] width 49 height 11
click at [219, 93] on button "Définir la Fin" at bounding box center [233, 95] width 49 height 11
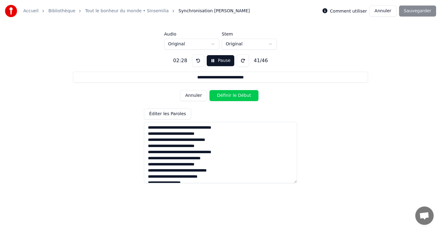
click at [220, 97] on button "Définir le Début" at bounding box center [233, 95] width 49 height 11
click at [220, 97] on button "Définir la Fin" at bounding box center [233, 95] width 49 height 11
click at [220, 97] on button "Définir le Début" at bounding box center [233, 95] width 49 height 11
click at [220, 97] on button "Définir la Fin" at bounding box center [233, 95] width 49 height 11
click at [220, 97] on button "Définir le Début" at bounding box center [233, 95] width 49 height 11
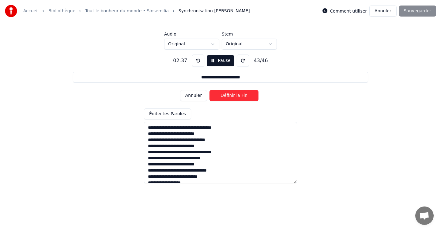
click at [220, 97] on button "Définir la Fin" at bounding box center [233, 95] width 49 height 11
click at [220, 97] on button "Définir le Début" at bounding box center [233, 95] width 49 height 11
click at [220, 97] on button "Définir la Fin" at bounding box center [233, 95] width 49 height 11
click at [220, 97] on button "Définir le Début" at bounding box center [233, 95] width 49 height 11
click at [220, 97] on button "Définir la Fin" at bounding box center [233, 95] width 49 height 11
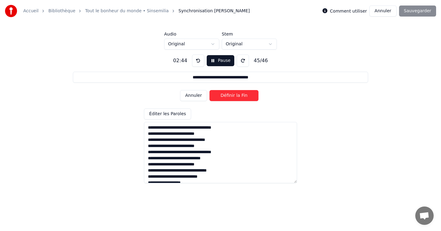
type input "**********"
click at [220, 97] on button "Définir le Début" at bounding box center [233, 95] width 49 height 11
click at [220, 97] on button "Définir la Fin" at bounding box center [233, 95] width 49 height 11
click at [220, 97] on div "Annuler Définir la Fin" at bounding box center [220, 96] width 81 height 16
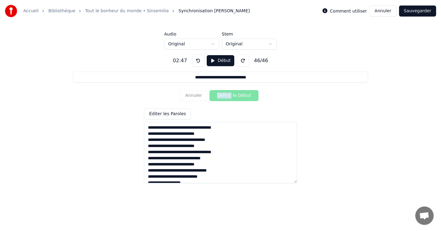
click at [417, 9] on button "Sauvegarder" at bounding box center [417, 11] width 37 height 11
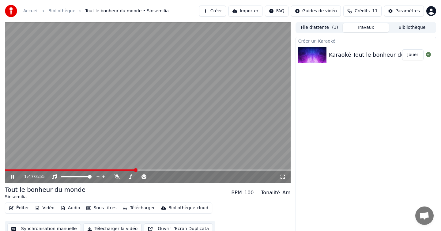
click at [11, 178] on icon at bounding box center [17, 176] width 14 height 5
click at [21, 208] on button "Éditer" at bounding box center [18, 208] width 25 height 9
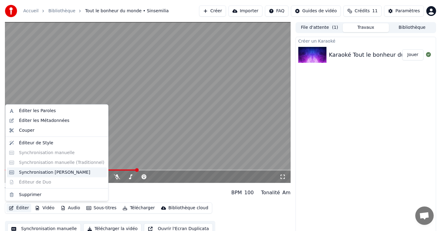
click at [28, 175] on div "Synchronisation [PERSON_NAME]" at bounding box center [57, 172] width 100 height 10
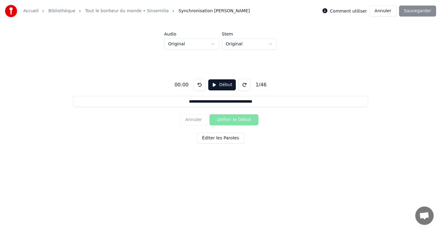
click at [223, 83] on button "Début" at bounding box center [222, 84] width 28 height 11
click at [217, 88] on button "Pause" at bounding box center [221, 84] width 27 height 11
click at [213, 140] on button "Éditer les Paroles" at bounding box center [220, 138] width 47 height 11
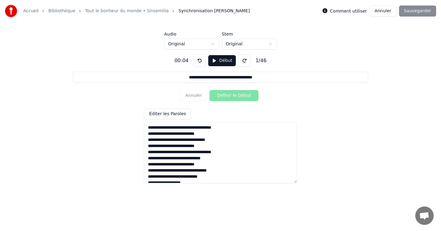
drag, startPoint x: 148, startPoint y: 128, endPoint x: 223, endPoint y: 169, distance: 84.9
click at [223, 169] on textarea at bounding box center [220, 152] width 153 height 61
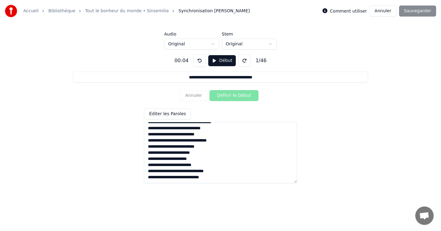
click at [242, 177] on textarea at bounding box center [220, 152] width 153 height 61
paste textarea "**********"
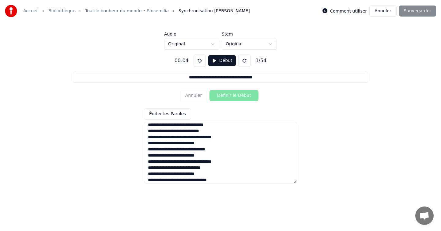
scroll to position [118, 0]
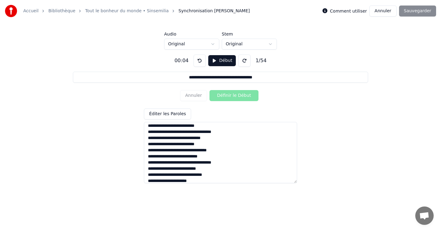
type textarea "**********"
click at [181, 113] on button "Éditer les Paroles" at bounding box center [167, 113] width 47 height 11
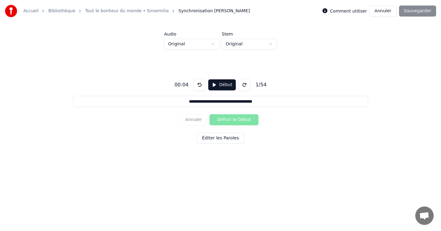
click at [216, 139] on button "Éditer les Paroles" at bounding box center [220, 138] width 47 height 11
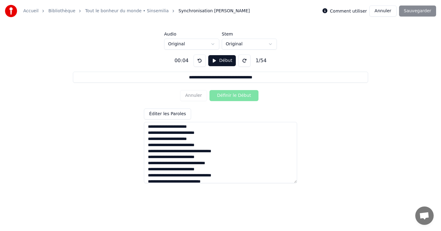
scroll to position [275, 0]
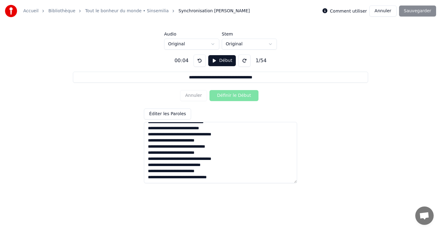
click at [175, 113] on button "Éditer les Paroles" at bounding box center [167, 113] width 47 height 11
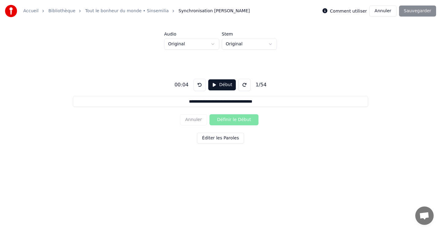
click at [218, 87] on button "Début" at bounding box center [222, 84] width 28 height 11
click at [228, 121] on button "Définir le Début" at bounding box center [233, 119] width 49 height 11
click at [229, 121] on button "Définir la Fin" at bounding box center [233, 119] width 49 height 11
click at [229, 121] on button "Définir le Début" at bounding box center [233, 119] width 49 height 11
click at [229, 121] on button "Définir la Fin" at bounding box center [233, 119] width 49 height 11
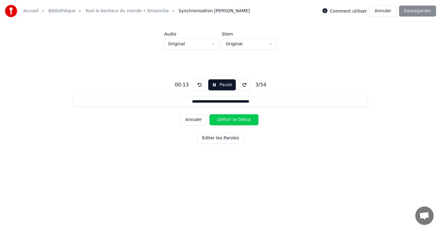
click at [229, 121] on button "Définir le Début" at bounding box center [233, 119] width 49 height 11
click at [229, 121] on button "Définir la Fin" at bounding box center [233, 119] width 49 height 11
click at [229, 121] on button "Définir le Début" at bounding box center [233, 119] width 49 height 11
click at [229, 121] on button "Définir la Fin" at bounding box center [233, 119] width 49 height 11
click at [229, 121] on button "Définir le Début" at bounding box center [233, 119] width 49 height 11
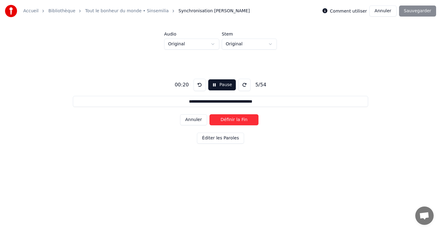
click at [229, 121] on button "Définir la Fin" at bounding box center [233, 119] width 49 height 11
click at [229, 121] on button "Définir le Début" at bounding box center [233, 119] width 49 height 11
click at [229, 121] on button "Définir la Fin" at bounding box center [233, 119] width 49 height 11
click at [229, 121] on button "Définir le Début" at bounding box center [233, 119] width 49 height 11
click at [229, 121] on button "Définir la Fin" at bounding box center [233, 119] width 49 height 11
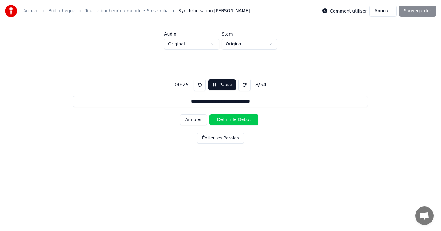
click at [229, 121] on button "Définir le Début" at bounding box center [233, 119] width 49 height 11
click at [229, 121] on button "Définir la Fin" at bounding box center [233, 119] width 49 height 11
click at [229, 121] on button "Définir le Début" at bounding box center [233, 119] width 49 height 11
click at [219, 90] on button "Pause" at bounding box center [221, 84] width 27 height 11
click at [196, 122] on div "Annuler Définir la Fin" at bounding box center [220, 120] width 81 height 16
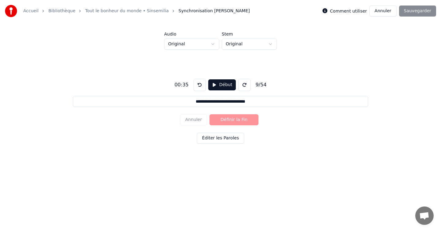
click at [212, 91] on div "**********" at bounding box center [220, 110] width 421 height 121
click at [212, 85] on button "Début" at bounding box center [222, 84] width 28 height 11
click at [199, 123] on button "Annuler" at bounding box center [193, 119] width 27 height 11
click at [226, 121] on button "Définir le Début" at bounding box center [233, 119] width 49 height 11
click at [226, 121] on button "Définir la Fin" at bounding box center [233, 119] width 49 height 11
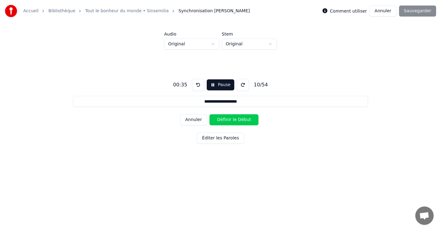
click at [226, 121] on button "Définir le Début" at bounding box center [233, 119] width 49 height 11
click at [226, 121] on button "Définir la Fin" at bounding box center [233, 119] width 49 height 11
click at [226, 121] on button "Définir le Début" at bounding box center [233, 119] width 49 height 11
click at [226, 121] on button "Définir la Fin" at bounding box center [233, 119] width 49 height 11
click at [226, 121] on button "Définir le Début" at bounding box center [233, 119] width 49 height 11
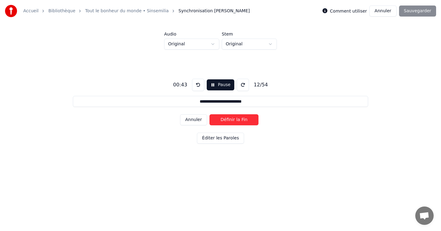
click at [226, 121] on button "Définir la Fin" at bounding box center [233, 119] width 49 height 11
click at [226, 121] on button "Définir le Début" at bounding box center [233, 119] width 49 height 11
click at [226, 121] on button "Définir la Fin" at bounding box center [233, 119] width 49 height 11
click at [226, 121] on button "Définir le Début" at bounding box center [233, 119] width 49 height 11
click at [226, 121] on button "Définir la Fin" at bounding box center [233, 119] width 49 height 11
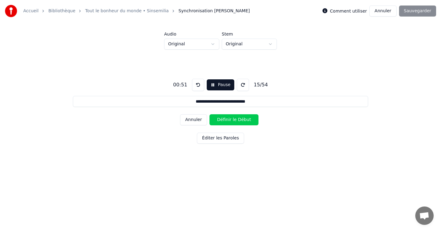
click at [226, 121] on button "Définir le Début" at bounding box center [233, 119] width 49 height 11
click at [226, 121] on button "Définir la Fin" at bounding box center [233, 119] width 49 height 11
click at [226, 121] on button "Définir le Début" at bounding box center [233, 119] width 49 height 11
click at [226, 121] on button "Définir la Fin" at bounding box center [233, 119] width 49 height 11
click at [226, 121] on button "Définir le Début" at bounding box center [233, 119] width 49 height 11
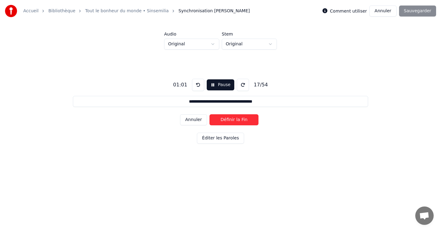
click at [226, 121] on button "Définir la Fin" at bounding box center [233, 119] width 49 height 11
click at [226, 121] on button "Définir le Début" at bounding box center [233, 119] width 49 height 11
click at [226, 121] on button "Définir la Fin" at bounding box center [233, 119] width 49 height 11
click at [226, 121] on button "Définir le Début" at bounding box center [233, 119] width 49 height 11
click at [226, 121] on button "Définir la Fin" at bounding box center [233, 119] width 49 height 11
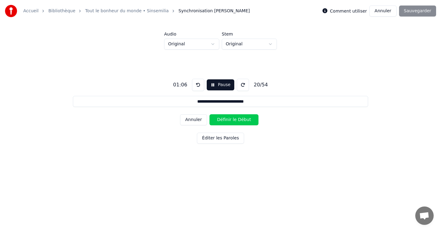
click at [226, 121] on button "Définir le Début" at bounding box center [233, 119] width 49 height 11
click at [226, 121] on button "Définir la Fin" at bounding box center [233, 119] width 49 height 11
click at [226, 121] on button "Définir le Début" at bounding box center [233, 119] width 49 height 11
click at [226, 121] on button "Définir la Fin" at bounding box center [233, 119] width 49 height 11
click at [226, 121] on button "Définir le Début" at bounding box center [233, 119] width 49 height 11
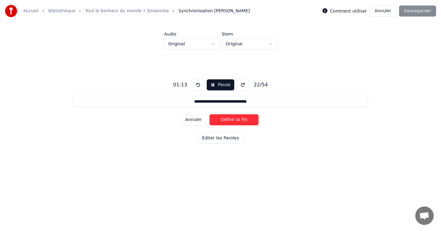
click at [226, 121] on button "Définir la Fin" at bounding box center [233, 119] width 49 height 11
click at [226, 121] on button "Définir le Début" at bounding box center [233, 119] width 49 height 11
click at [226, 121] on button "Définir la Fin" at bounding box center [233, 119] width 49 height 11
click at [226, 121] on button "Définir le Début" at bounding box center [233, 119] width 49 height 11
click at [226, 121] on button "Définir la Fin" at bounding box center [233, 119] width 49 height 11
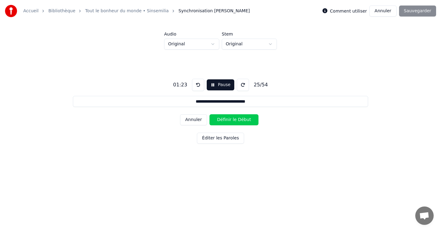
click at [226, 121] on button "Définir le Début" at bounding box center [233, 119] width 49 height 11
click at [200, 122] on button "Annuler" at bounding box center [193, 119] width 27 height 11
click at [217, 122] on button "Définir le Début" at bounding box center [233, 119] width 49 height 11
click at [217, 122] on button "Définir la Fin" at bounding box center [233, 119] width 49 height 11
click at [217, 122] on button "Définir le Début" at bounding box center [233, 119] width 49 height 11
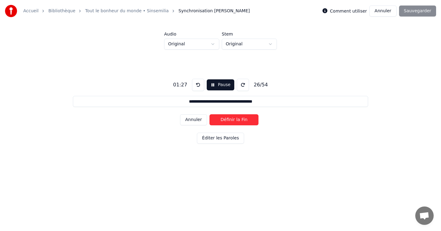
click at [217, 122] on button "Définir la Fin" at bounding box center [233, 119] width 49 height 11
click at [217, 122] on button "Définir le Début" at bounding box center [233, 119] width 49 height 11
click at [217, 122] on button "Définir la Fin" at bounding box center [233, 119] width 49 height 11
click at [217, 122] on button "Définir le Début" at bounding box center [233, 119] width 49 height 11
click at [217, 122] on button "Définir la Fin" at bounding box center [233, 119] width 49 height 11
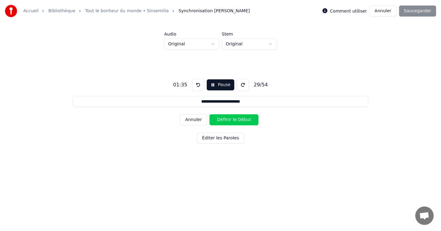
click at [217, 122] on button "Définir le Début" at bounding box center [233, 119] width 49 height 11
click at [217, 122] on button "Définir la Fin" at bounding box center [233, 119] width 49 height 11
click at [217, 122] on button "Définir le Début" at bounding box center [233, 119] width 49 height 11
click at [217, 122] on button "Définir la Fin" at bounding box center [233, 119] width 49 height 11
click at [217, 122] on button "Définir le Début" at bounding box center [233, 119] width 49 height 11
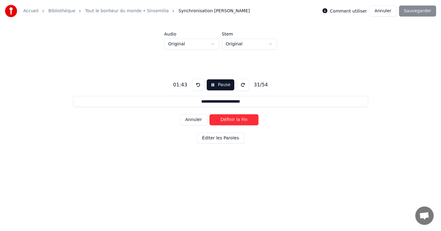
click at [217, 122] on button "Définir la Fin" at bounding box center [233, 119] width 49 height 11
click at [217, 122] on button "Définir le Début" at bounding box center [233, 119] width 49 height 11
click at [217, 122] on button "Définir la Fin" at bounding box center [233, 119] width 49 height 11
click at [217, 122] on button "Définir le Début" at bounding box center [233, 119] width 49 height 11
click at [217, 122] on button "Définir la Fin" at bounding box center [233, 119] width 49 height 11
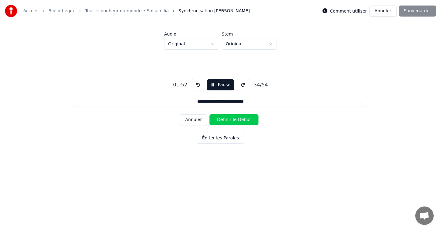
click at [217, 122] on button "Définir le Début" at bounding box center [233, 119] width 49 height 11
click at [217, 122] on button "Définir la Fin" at bounding box center [233, 119] width 49 height 11
click at [217, 122] on button "Définir le Début" at bounding box center [233, 119] width 49 height 11
click at [217, 122] on button "Définir la Fin" at bounding box center [233, 119] width 49 height 11
click at [217, 122] on button "Définir le Début" at bounding box center [233, 119] width 49 height 11
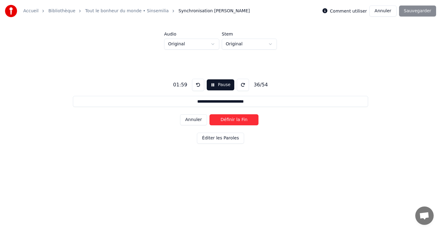
click at [217, 122] on button "Définir la Fin" at bounding box center [233, 119] width 49 height 11
click at [217, 122] on button "Définir le Début" at bounding box center [233, 119] width 49 height 11
click at [217, 122] on button "Définir la Fin" at bounding box center [233, 119] width 49 height 11
click at [217, 122] on button "Définir le Début" at bounding box center [233, 119] width 49 height 11
click at [217, 122] on button "Définir la Fin" at bounding box center [233, 119] width 49 height 11
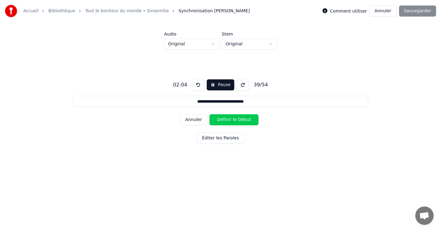
click at [217, 122] on button "Définir le Début" at bounding box center [233, 119] width 49 height 11
click at [217, 122] on button "Définir la Fin" at bounding box center [233, 119] width 49 height 11
click at [217, 122] on button "Définir le Début" at bounding box center [233, 119] width 49 height 11
click at [217, 122] on button "Définir la Fin" at bounding box center [233, 119] width 49 height 11
click at [217, 122] on button "Définir le Début" at bounding box center [233, 119] width 49 height 11
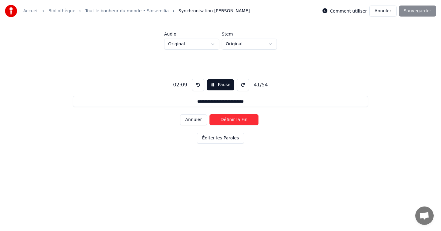
click at [217, 122] on button "Définir la Fin" at bounding box center [233, 119] width 49 height 11
click at [200, 122] on button "Annuler" at bounding box center [193, 119] width 27 height 11
click at [220, 121] on button "Définir le Début" at bounding box center [233, 119] width 49 height 11
click at [220, 121] on button "Définir la Fin" at bounding box center [233, 119] width 49 height 11
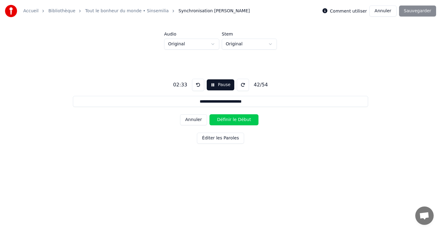
click at [220, 121] on button "Définir le Début" at bounding box center [233, 119] width 49 height 11
click at [220, 121] on button "Définir la Fin" at bounding box center [233, 119] width 49 height 11
click at [220, 121] on button "Définir le Début" at bounding box center [233, 119] width 49 height 11
click at [220, 121] on button "Définir la Fin" at bounding box center [233, 119] width 49 height 11
click at [220, 121] on button "Définir le Début" at bounding box center [233, 119] width 49 height 11
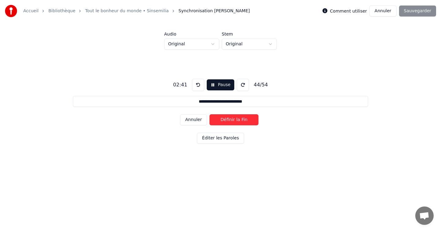
click at [220, 121] on button "Définir la Fin" at bounding box center [233, 119] width 49 height 11
click at [220, 121] on button "Définir le Début" at bounding box center [233, 119] width 49 height 11
click at [220, 121] on button "Définir la Fin" at bounding box center [233, 119] width 49 height 11
click at [220, 121] on button "Définir le Début" at bounding box center [233, 119] width 49 height 11
click at [220, 121] on button "Définir la Fin" at bounding box center [233, 119] width 49 height 11
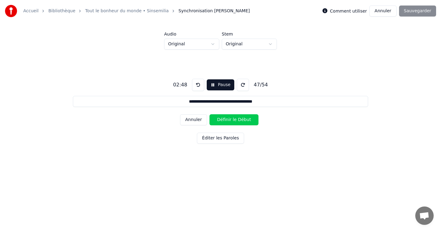
click at [220, 121] on button "Définir le Début" at bounding box center [233, 119] width 49 height 11
click at [220, 121] on button "Définir la Fin" at bounding box center [233, 119] width 49 height 11
click at [220, 121] on button "Définir le Début" at bounding box center [233, 119] width 49 height 11
click at [220, 121] on button "Définir la Fin" at bounding box center [233, 119] width 49 height 11
click at [220, 121] on button "Définir le Début" at bounding box center [233, 119] width 49 height 11
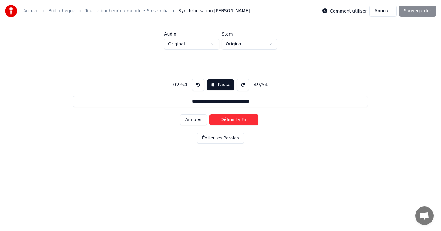
click at [220, 121] on button "Définir la Fin" at bounding box center [233, 119] width 49 height 11
click at [220, 121] on button "Définir le Début" at bounding box center [233, 119] width 49 height 11
click at [220, 121] on button "Définir la Fin" at bounding box center [233, 119] width 49 height 11
click at [220, 121] on button "Définir le Début" at bounding box center [233, 119] width 49 height 11
click at [220, 121] on button "Définir la Fin" at bounding box center [233, 119] width 49 height 11
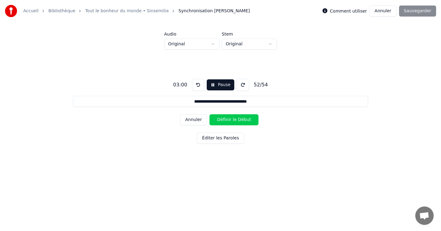
click at [220, 121] on button "Définir le Début" at bounding box center [233, 119] width 49 height 11
click at [220, 121] on button "Définir la Fin" at bounding box center [233, 119] width 49 height 11
click at [220, 121] on button "Définir le Début" at bounding box center [233, 119] width 49 height 11
click at [220, 121] on button "Définir la Fin" at bounding box center [233, 119] width 49 height 11
type input "**********"
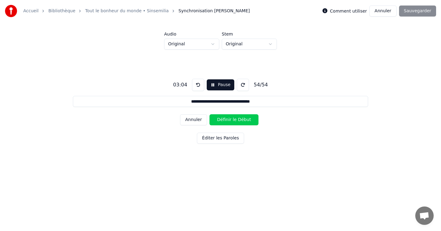
click at [220, 121] on button "Définir le Début" at bounding box center [233, 119] width 49 height 11
click at [220, 121] on button "Définir la Fin" at bounding box center [233, 119] width 49 height 11
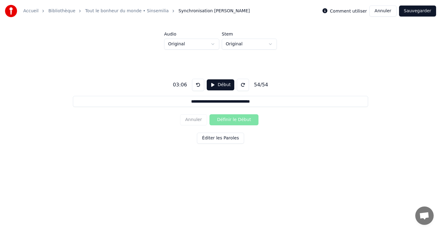
click at [424, 13] on button "Sauvegarder" at bounding box center [417, 11] width 37 height 11
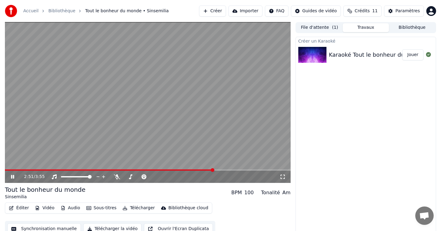
click at [12, 178] on icon at bounding box center [12, 177] width 3 height 4
click at [23, 206] on button "Éditer" at bounding box center [18, 208] width 25 height 9
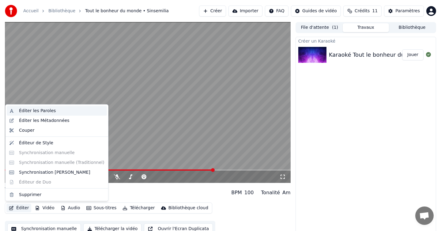
click at [36, 110] on div "Éditer les Paroles" at bounding box center [37, 111] width 37 height 6
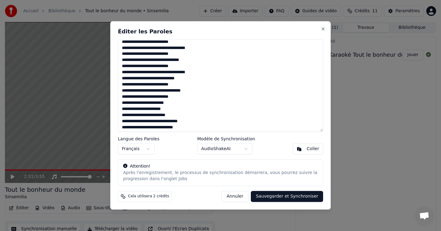
scroll to position [195, 0]
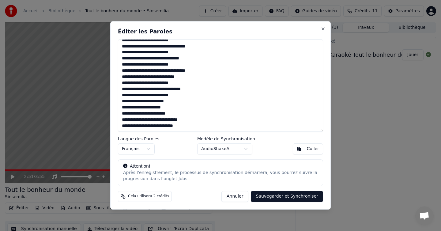
drag, startPoint x: 164, startPoint y: 107, endPoint x: 143, endPoint y: 108, distance: 21.4
click at [143, 108] on textarea at bounding box center [220, 85] width 205 height 92
type textarea "**********"
click at [278, 196] on button "Sauvegarder et Synchroniser" at bounding box center [287, 196] width 72 height 11
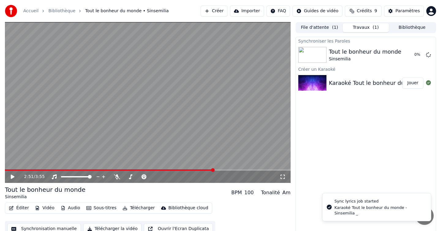
click at [12, 178] on icon at bounding box center [17, 176] width 14 height 5
click at [166, 76] on video at bounding box center [148, 102] width 286 height 161
click at [10, 177] on icon at bounding box center [17, 176] width 14 height 5
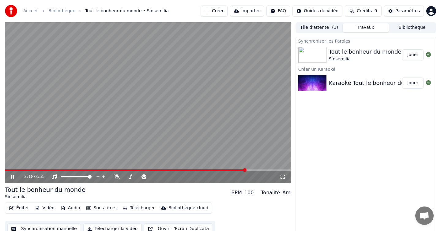
click at [179, 91] on video at bounding box center [148, 102] width 286 height 161
click at [395, 12] on button "Paramètres" at bounding box center [404, 11] width 40 height 11
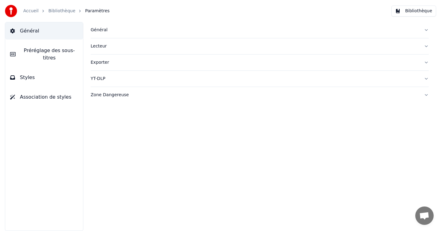
click at [126, 62] on div "Exporter" at bounding box center [255, 62] width 328 height 6
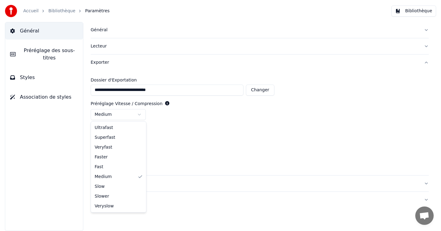
click at [119, 114] on html "**********" at bounding box center [220, 115] width 441 height 231
click at [115, 137] on html "**********" at bounding box center [220, 115] width 441 height 231
click at [64, 12] on link "Bibliothèque" at bounding box center [61, 11] width 27 height 6
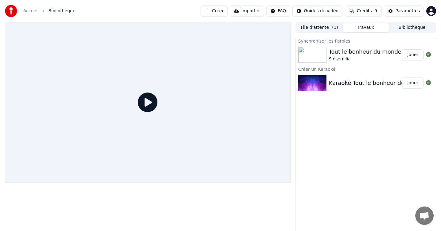
click at [357, 57] on div "Sinsemilia" at bounding box center [365, 59] width 73 height 6
click at [322, 54] on img at bounding box center [312, 55] width 28 height 16
click at [312, 85] on img at bounding box center [312, 83] width 28 height 16
click at [138, 98] on icon at bounding box center [148, 102] width 20 height 20
click at [147, 103] on icon at bounding box center [148, 102] width 20 height 20
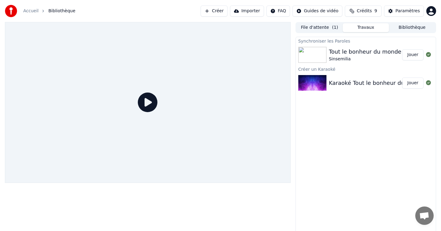
click at [159, 109] on div at bounding box center [148, 102] width 286 height 161
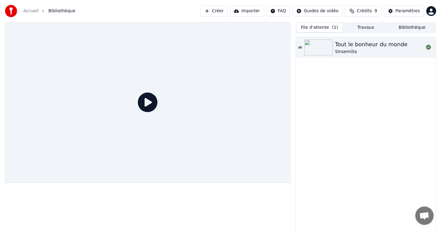
click at [322, 28] on button "File d'attente ( 1 )" at bounding box center [319, 27] width 46 height 9
click at [369, 20] on div "Accueil Bibliothèque Créer Importer FAQ Guides de vidéo Crédits 9 Paramètres" at bounding box center [220, 11] width 441 height 22
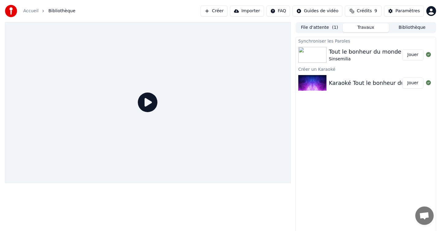
click at [366, 28] on button "Travaux" at bounding box center [366, 27] width 46 height 9
click at [321, 76] on img at bounding box center [312, 83] width 28 height 16
click at [311, 82] on img at bounding box center [312, 83] width 28 height 16
click at [412, 84] on button "Jouer" at bounding box center [412, 82] width 21 height 11
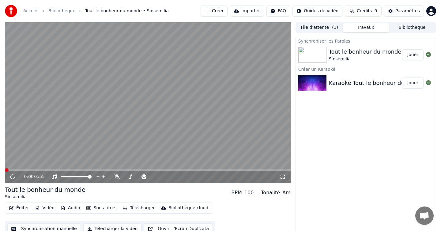
click at [98, 116] on video at bounding box center [148, 102] width 286 height 161
click at [11, 176] on icon at bounding box center [12, 177] width 3 height 4
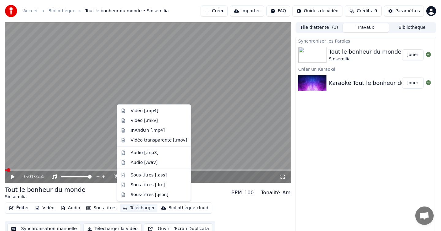
click at [144, 208] on button "Télécharger" at bounding box center [138, 208] width 37 height 9
click at [150, 111] on div "Vidéo [.mp4]" at bounding box center [145, 111] width 28 height 6
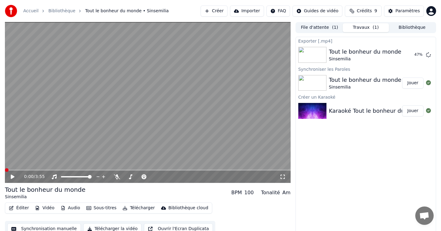
click at [5, 170] on span at bounding box center [7, 170] width 4 height 4
click at [13, 177] on icon at bounding box center [17, 176] width 14 height 5
click at [13, 177] on icon at bounding box center [12, 177] width 3 height 4
click at [321, 112] on img at bounding box center [312, 111] width 28 height 16
click at [410, 110] on button "Jouer" at bounding box center [412, 110] width 21 height 11
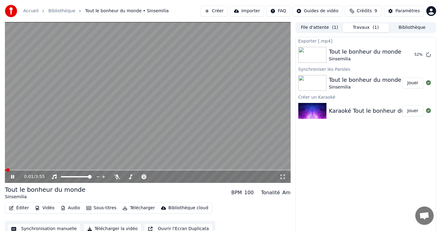
click at [13, 175] on icon at bounding box center [12, 177] width 3 height 4
click at [407, 55] on button "Afficher" at bounding box center [409, 54] width 27 height 11
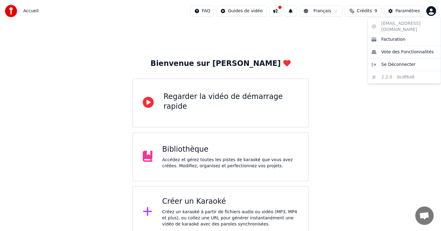
click at [430, 12] on html "Accueil FAQ Guides de vidéo Français Crédits 9 Paramètres Bienvenue sur Youka R…" at bounding box center [220, 119] width 441 height 238
click at [411, 11] on html "Accueil FAQ Guides de vidéo Français Crédits 9 Paramètres Bienvenue sur Youka R…" at bounding box center [220, 119] width 441 height 238
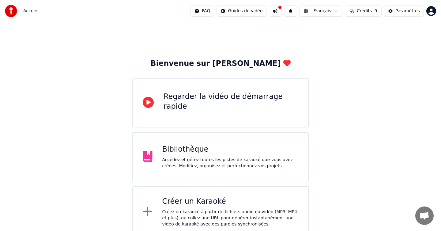
click at [32, 11] on span "Accueil" at bounding box center [30, 11] width 15 height 6
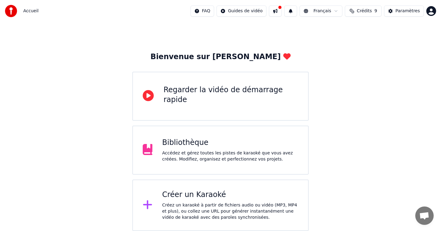
click at [192, 197] on div "Créer un Karaoké" at bounding box center [230, 195] width 136 height 10
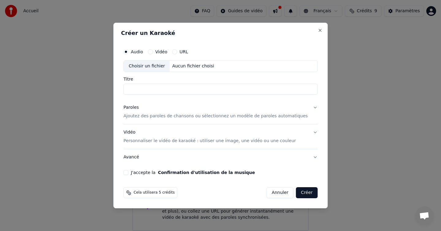
click at [309, 30] on h2 "Créer un Karaoké" at bounding box center [220, 33] width 199 height 6
click at [317, 30] on button "Close" at bounding box center [319, 30] width 5 height 5
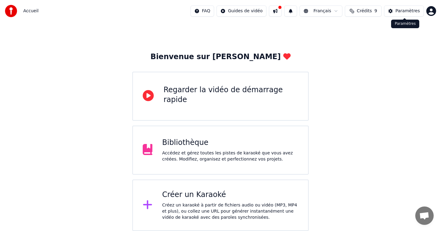
click at [395, 13] on button "Paramètres" at bounding box center [404, 11] width 40 height 11
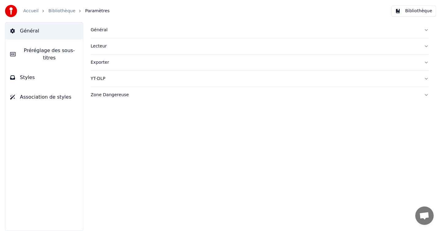
click at [67, 10] on link "Bibliothèque" at bounding box center [61, 11] width 27 height 6
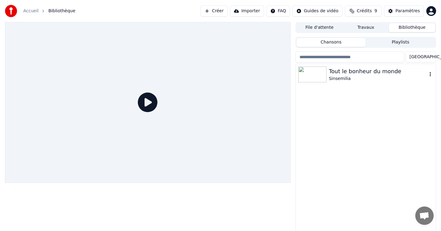
click at [339, 73] on div "Tout le bonheur du monde" at bounding box center [378, 71] width 98 height 9
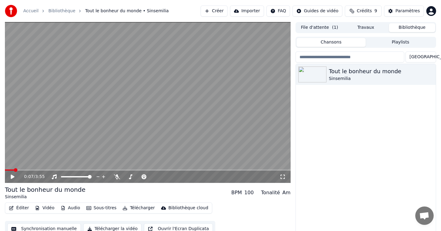
scroll to position [6, 0]
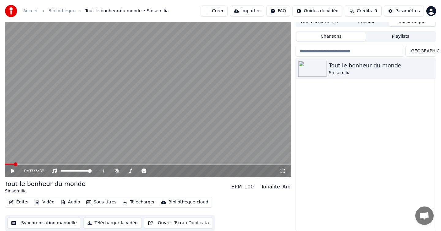
click at [24, 201] on button "Éditer" at bounding box center [18, 202] width 25 height 9
click at [425, 104] on div "Tout le bonheur du monde Sinsemilia" at bounding box center [366, 144] width 140 height 173
click at [18, 204] on button "Éditer" at bounding box center [18, 202] width 25 height 9
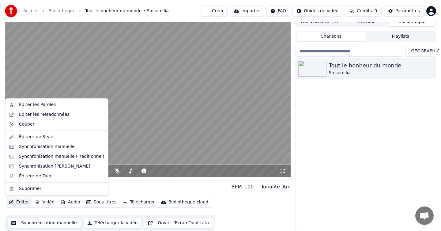
click at [313, 141] on div "Tout le bonheur du monde Sinsemilia" at bounding box center [366, 144] width 140 height 173
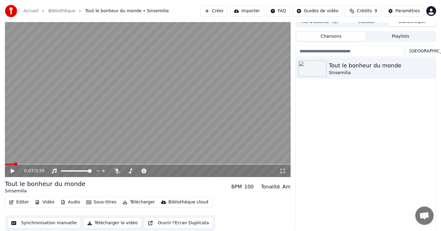
scroll to position [0, 0]
